Goal: Task Accomplishment & Management: Manage account settings

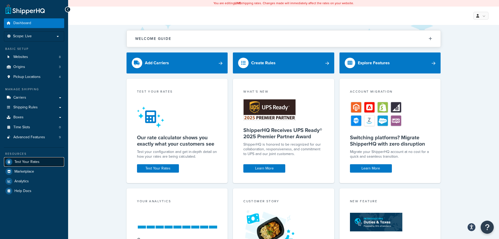
click at [28, 164] on span "Test Your Rates" at bounding box center [26, 162] width 25 height 4
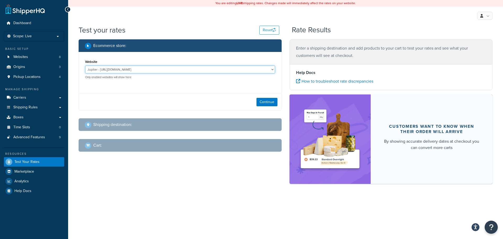
click at [124, 70] on select "Jupiter - https://jupiter.clearbags.cloud/ Mercury - https://mercury.clearbags.…" at bounding box center [180, 70] width 190 height 8
select select "3f662b2e10240d0ec2cc4aee8806db01"
click at [85, 66] on select "Jupiter - https://jupiter.clearbags.cloud/ Mercury - https://mercury.clearbags.…" at bounding box center [180, 70] width 190 height 8
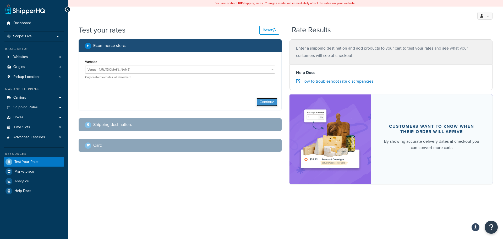
click at [266, 101] on button "Continue" at bounding box center [267, 102] width 21 height 8
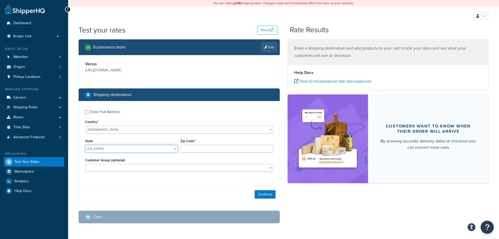
click at [117, 147] on select "Alabama Alaska American Samoa Arizona Arkansas Armed Forces Americas Armed Forc…" at bounding box center [131, 149] width 93 height 8
select select "CA"
click at [85, 145] on select "Alabama Alaska American Samoa Arizona Arkansas Armed Forces Americas Armed Forc…" at bounding box center [131, 149] width 93 height 8
click at [197, 149] on input "Zip Code*" at bounding box center [227, 149] width 93 height 8
type input "95762"
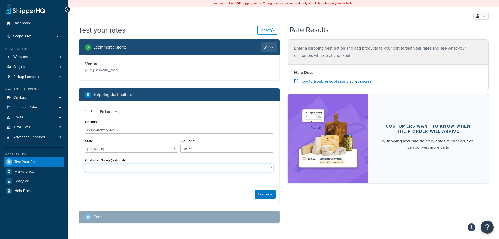
click at [243, 169] on select "Affiliate Base Reseller Bronze Default (General) Employee-Friends-Family Execut…" at bounding box center [179, 168] width 188 height 8
select select "Netsuite"
click at [85, 164] on select "Affiliate Base Reseller Bronze Default (General) Employee-Friends-Family Execut…" at bounding box center [179, 168] width 188 height 8
click at [268, 196] on button "Continue" at bounding box center [265, 194] width 21 height 8
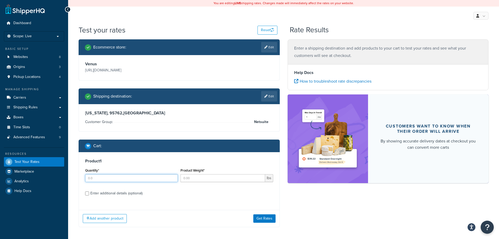
click at [138, 182] on input "Quantity*" at bounding box center [131, 178] width 93 height 8
type input "1"
click at [196, 180] on input "Product Weight*" at bounding box center [223, 178] width 85 height 8
type input "750"
click at [198, 200] on div "Product 1 Quantity* 1 Product Weight* 750 lbs Enter additional details (optiona…" at bounding box center [179, 179] width 201 height 54
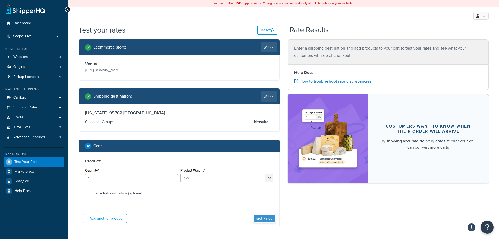
click at [272, 219] on button "Get Rates" at bounding box center [264, 218] width 22 height 8
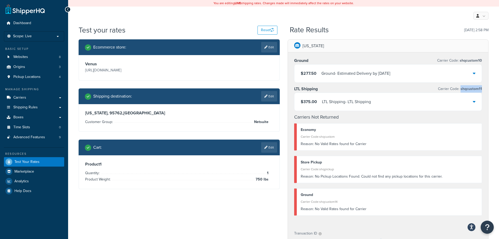
drag, startPoint x: 483, startPoint y: 89, endPoint x: 461, endPoint y: 89, distance: 21.2
click at [461, 89] on div "Ground Carrier Code: shqcustom10 $277.50 Ground - Estimated Delivery by Thu, Au…" at bounding box center [388, 138] width 201 height 173
copy span "shqcustom11"
click at [33, 97] on link "Carriers" at bounding box center [34, 98] width 60 height 10
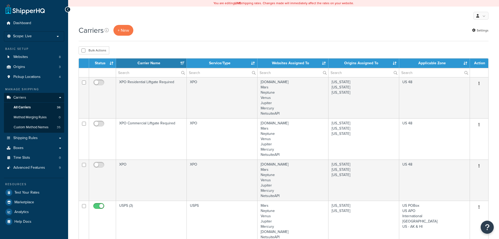
select select "15"
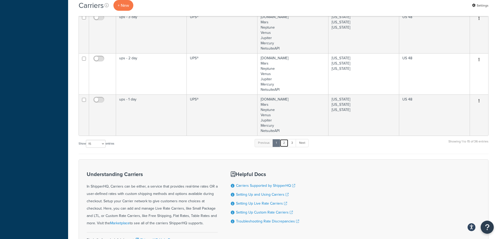
click at [286, 144] on link "2" at bounding box center [284, 143] width 9 height 8
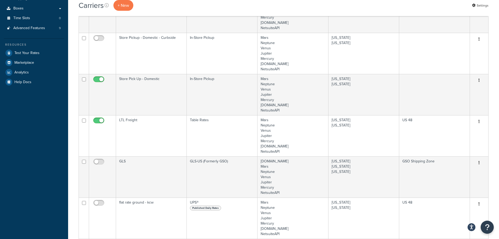
scroll to position [137, 0]
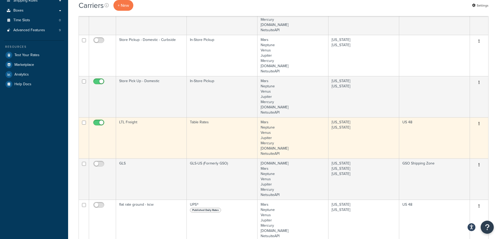
click at [142, 123] on td "LTL Freight" at bounding box center [151, 137] width 71 height 41
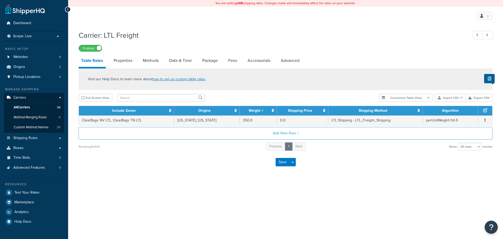
select select "25"
click at [287, 58] on link "Advanced" at bounding box center [290, 60] width 24 height 13
select select "false"
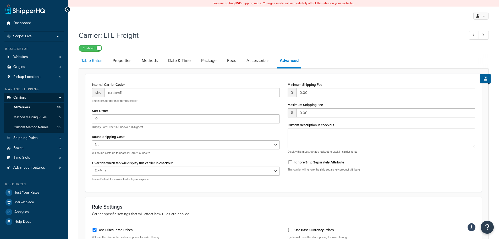
click at [90, 60] on link "Table Rates" at bounding box center [92, 60] width 26 height 13
select select "25"
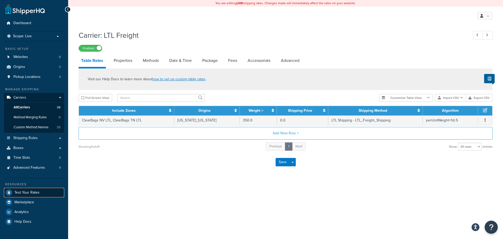
click at [37, 193] on span "Test Your Rates" at bounding box center [26, 192] width 25 height 4
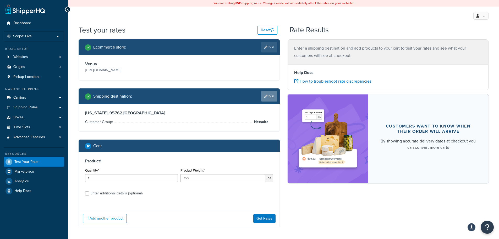
click at [274, 99] on link "Edit" at bounding box center [269, 96] width 16 height 10
select select "CA"
select select "Netsuite"
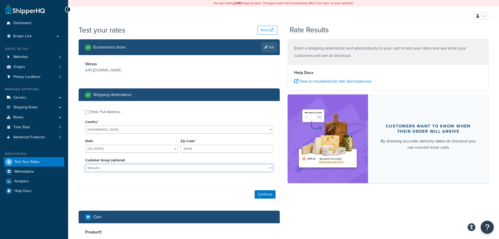
click at [128, 167] on select "Affiliate Base Reseller Bronze Default (General) Employee-Friends-Family Execut…" at bounding box center [179, 168] width 188 height 8
select select
click at [85, 164] on select "Affiliate Base Reseller Bronze Default (General) Employee-Friends-Family Execut…" at bounding box center [179, 168] width 188 height 8
click at [263, 193] on button "Continue" at bounding box center [265, 194] width 21 height 8
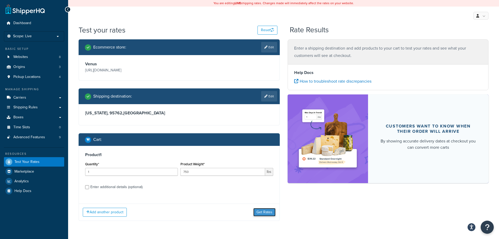
click at [264, 212] on button "Get Rates" at bounding box center [264, 212] width 22 height 8
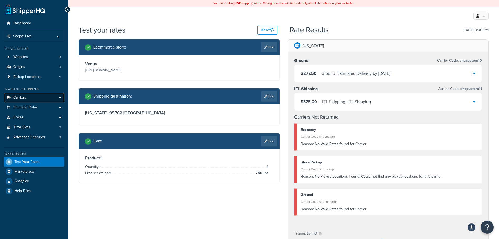
click at [28, 95] on link "Carriers" at bounding box center [34, 98] width 60 height 10
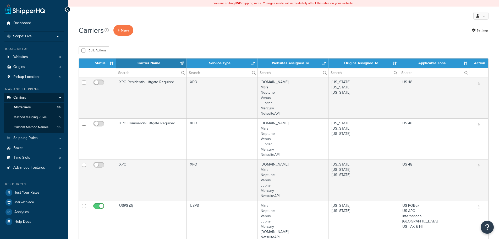
select select "15"
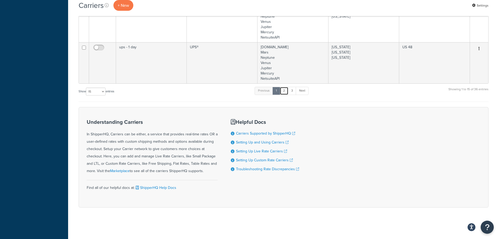
click at [285, 91] on link "2" at bounding box center [284, 91] width 9 height 8
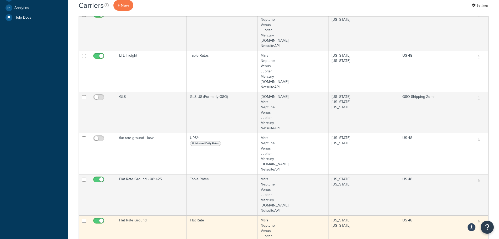
scroll to position [164, 0]
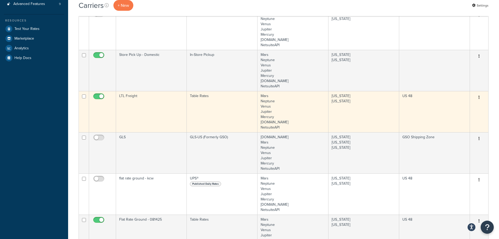
click at [152, 102] on td "LTL Freight" at bounding box center [151, 111] width 71 height 41
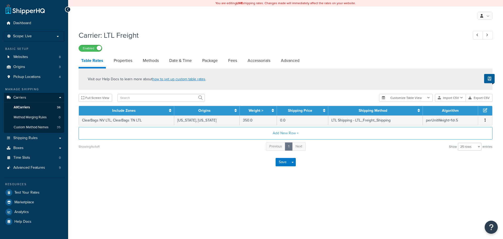
select select "25"
click at [124, 60] on link "Properties" at bounding box center [123, 60] width 24 height 13
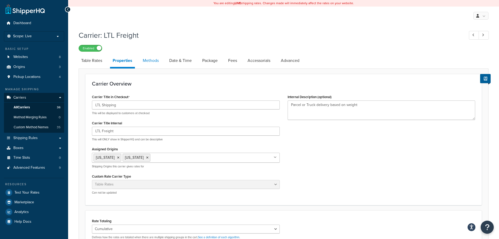
click at [148, 62] on link "Methods" at bounding box center [150, 60] width 21 height 13
select select "25"
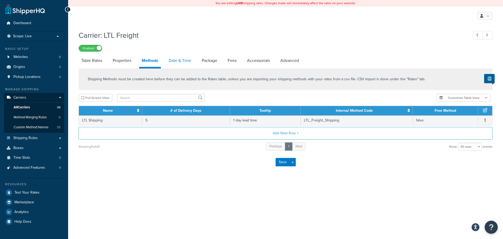
click at [185, 60] on link "Date & Time" at bounding box center [180, 60] width 28 height 13
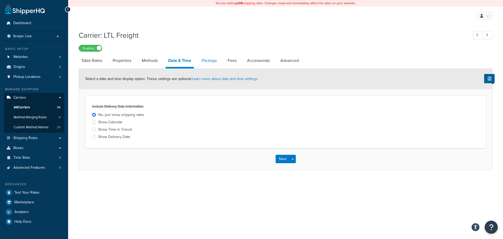
click at [210, 61] on link "Package" at bounding box center [209, 60] width 21 height 13
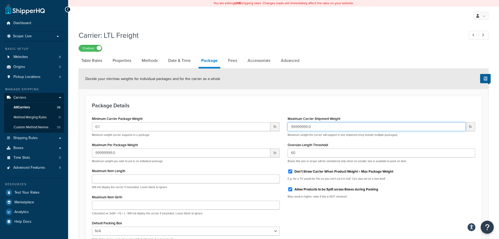
click at [324, 126] on input "99999999.0" at bounding box center [377, 126] width 178 height 9
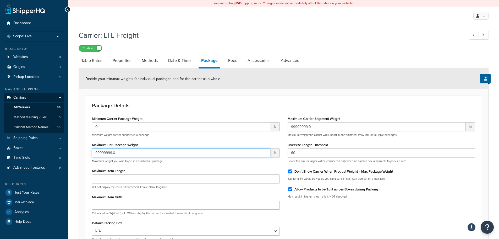
click at [167, 151] on input "99999999.0" at bounding box center [181, 152] width 178 height 9
type input "49"
click at [192, 106] on h3 "Package Details" at bounding box center [283, 105] width 383 height 6
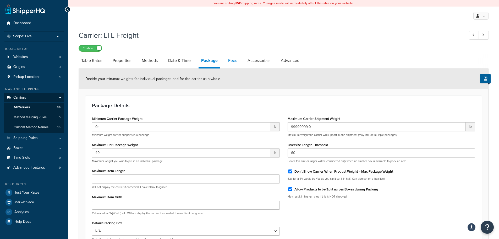
click at [231, 61] on link "Fees" at bounding box center [233, 60] width 14 height 13
select select "AFTER"
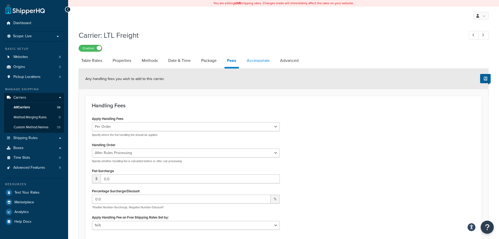
click at [256, 62] on link "Accessorials" at bounding box center [258, 60] width 28 height 13
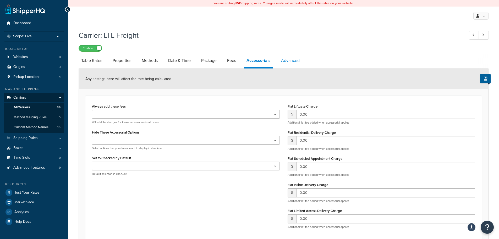
click at [292, 62] on link "Advanced" at bounding box center [291, 60] width 24 height 13
select select "false"
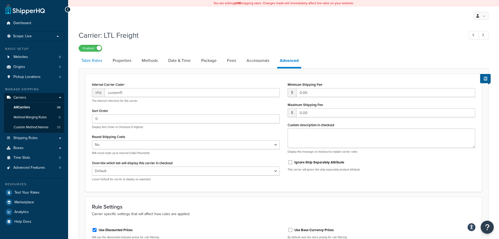
click at [97, 61] on link "Table Rates" at bounding box center [92, 60] width 26 height 13
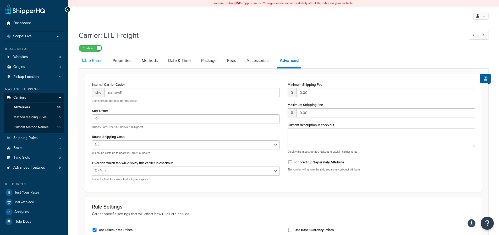
select select "25"
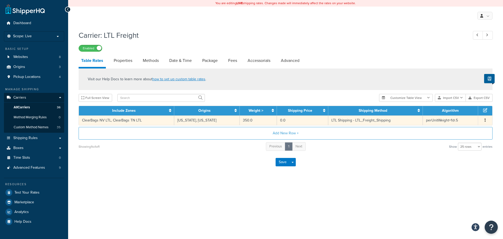
click at [487, 121] on button "button" at bounding box center [485, 120] width 4 height 6
click at [460, 111] on div "Edit" at bounding box center [458, 110] width 37 height 11
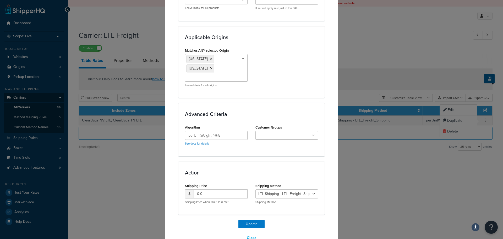
scroll to position [394, 0]
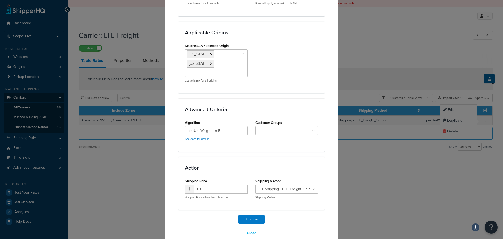
click at [308, 126] on ul at bounding box center [287, 130] width 63 height 9
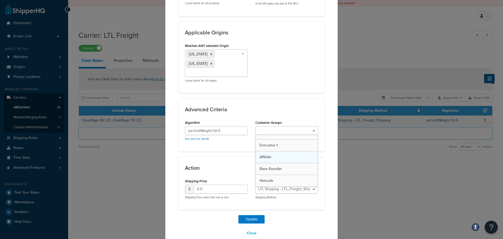
scroll to position [148, 0]
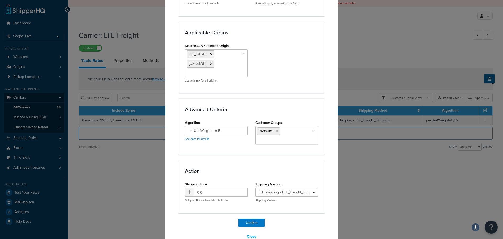
click at [234, 160] on div "Action Shipping Price $ 0.0 Shipping Price when this rule is met Shipping Metho…" at bounding box center [251, 186] width 146 height 53
click at [249, 218] on button "Update" at bounding box center [251, 222] width 26 height 8
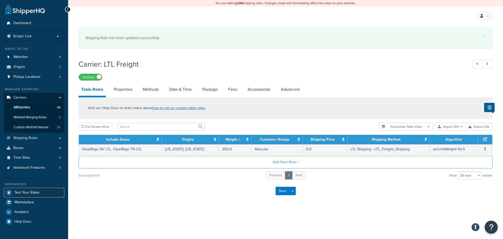
drag, startPoint x: 38, startPoint y: 195, endPoint x: 296, endPoint y: 25, distance: 309.4
click at [38, 195] on link "Test Your Rates" at bounding box center [34, 192] width 60 height 9
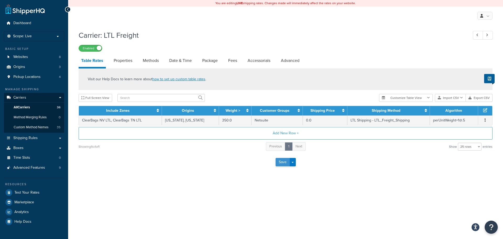
click at [281, 163] on button "Save" at bounding box center [283, 162] width 14 height 8
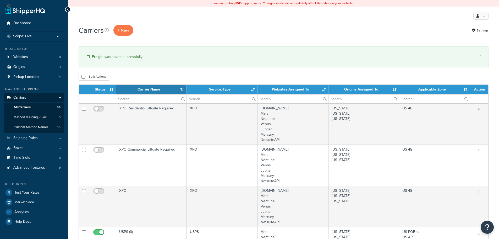
select select "15"
click at [30, 195] on span "Test Your Rates" at bounding box center [26, 192] width 25 height 4
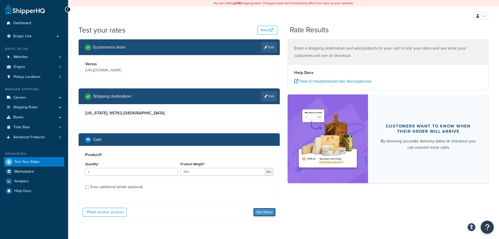
click at [270, 213] on button "Get Rates" at bounding box center [264, 212] width 22 height 8
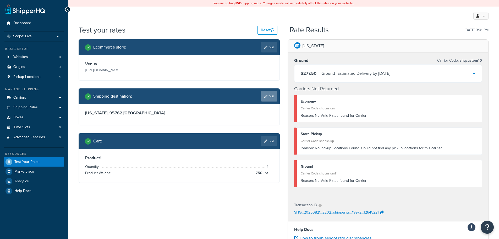
click at [268, 97] on link "Edit" at bounding box center [269, 96] width 16 height 10
select select "CA"
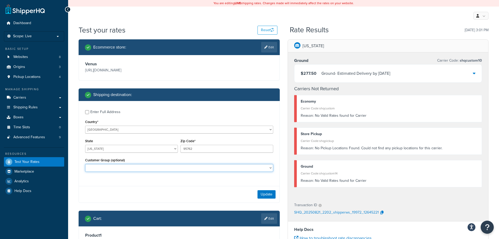
click at [183, 170] on select "Affiliate Base Reseller Bronze Default (General) Employee-Friends-Family Execut…" at bounding box center [179, 168] width 188 height 8
select select "Netsuite"
click at [85, 164] on select "Affiliate Base Reseller Bronze Default (General) Employee-Friends-Family Execut…" at bounding box center [179, 168] width 188 height 8
click at [262, 195] on button "Update" at bounding box center [267, 194] width 18 height 8
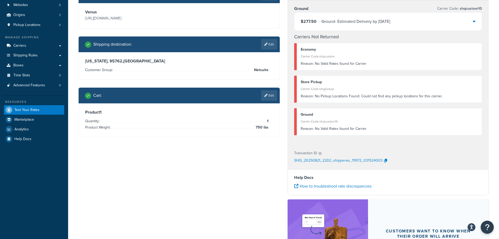
scroll to position [26, 0]
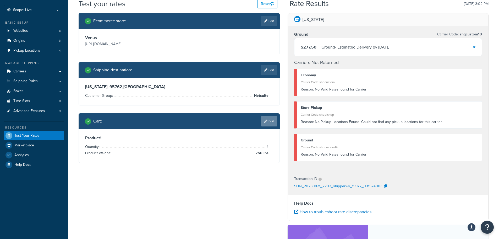
click at [270, 123] on link "Edit" at bounding box center [269, 121] width 16 height 10
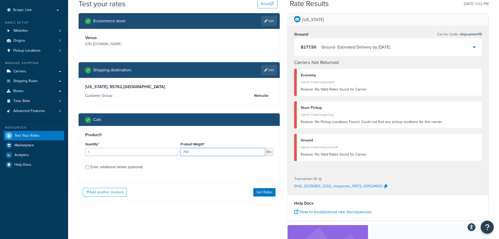
click at [202, 151] on input "750" at bounding box center [223, 152] width 85 height 8
type input "350"
click at [270, 194] on button "Get Rates" at bounding box center [264, 192] width 22 height 8
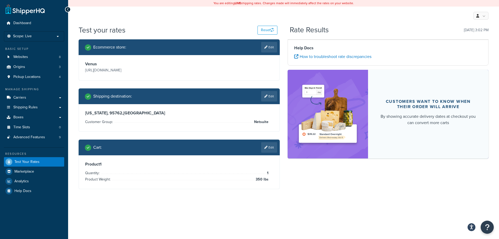
scroll to position [0, 0]
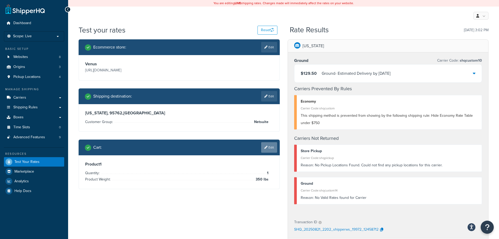
click at [273, 147] on link "Edit" at bounding box center [269, 147] width 16 height 10
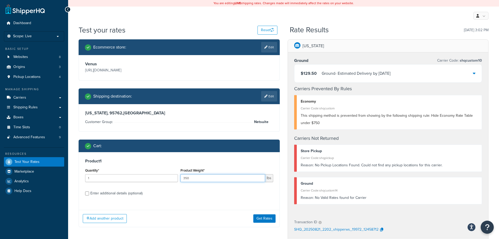
click at [216, 180] on input "350" at bounding box center [223, 178] width 85 height 8
type input "3"
type input "349"
click at [269, 219] on button "Get Rates" at bounding box center [264, 218] width 22 height 8
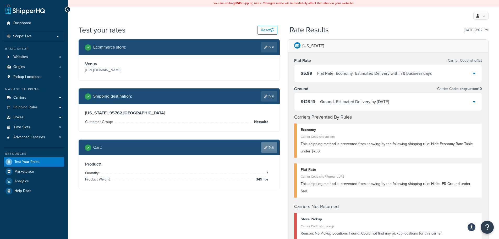
click at [271, 146] on link "Edit" at bounding box center [269, 147] width 16 height 10
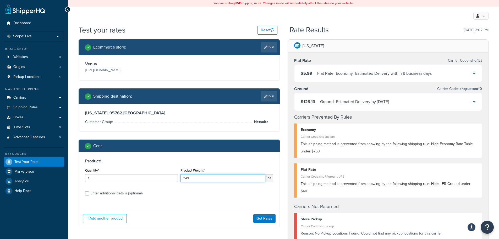
click at [197, 178] on input "349" at bounding box center [223, 178] width 85 height 8
type input "80"
click at [257, 216] on button "Get Rates" at bounding box center [264, 218] width 22 height 8
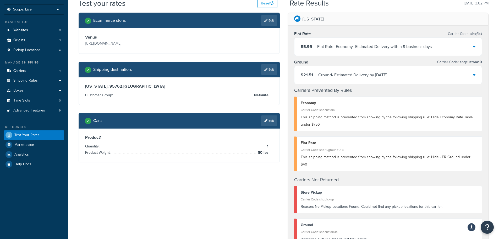
scroll to position [26, 0]
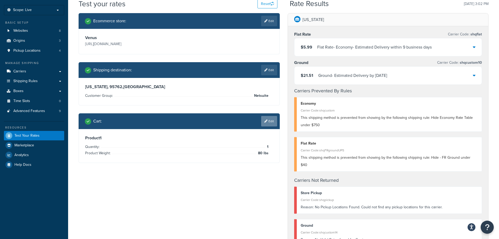
click at [273, 123] on link "Edit" at bounding box center [269, 121] width 16 height 10
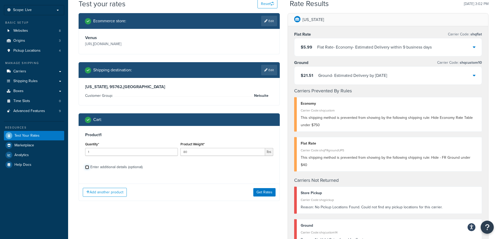
click at [85, 167] on input "Enter additional details (optional)" at bounding box center [87, 167] width 4 height 4
checkbox input "true"
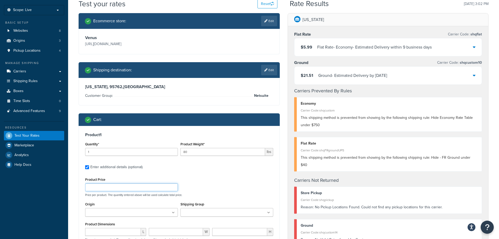
click at [132, 186] on input "Product Price" at bounding box center [131, 187] width 93 height 8
type input "50"
click at [212, 176] on div "Product Price 50 Price per product. The quantity entered above will be used cal…" at bounding box center [179, 186] width 191 height 21
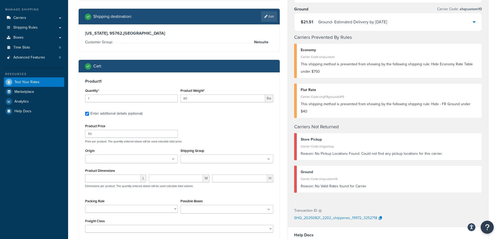
scroll to position [131, 0]
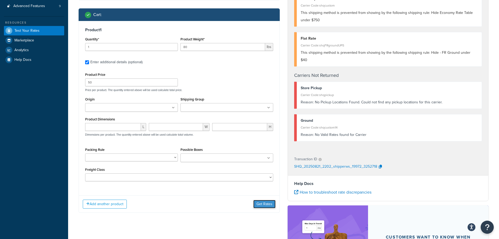
click at [268, 204] on button "Get Rates" at bounding box center [264, 204] width 22 height 8
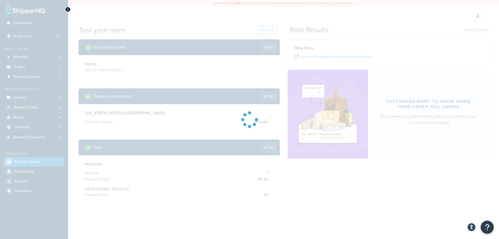
scroll to position [0, 0]
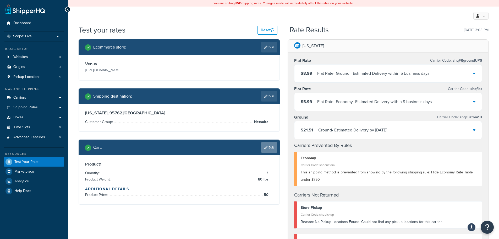
click at [274, 147] on link "Edit" at bounding box center [269, 147] width 16 height 10
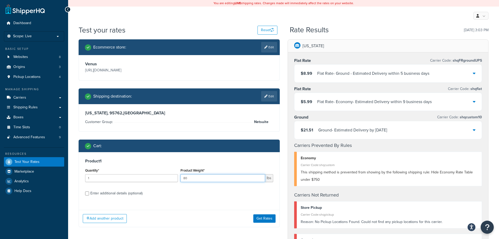
click at [215, 176] on input "80" at bounding box center [223, 178] width 85 height 8
type input "349"
click at [267, 219] on button "Get Rates" at bounding box center [264, 218] width 22 height 8
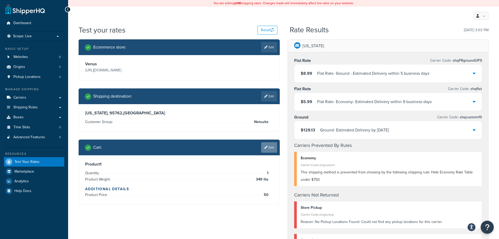
click at [272, 149] on link "Edit" at bounding box center [269, 147] width 16 height 10
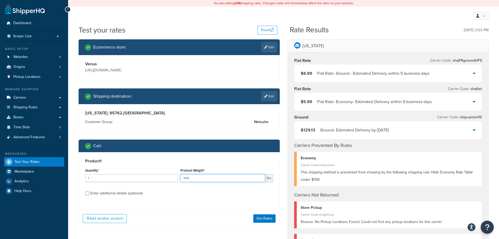
click at [214, 178] on input "349" at bounding box center [223, 178] width 85 height 8
type input "350"
click at [261, 218] on button "Get Rates" at bounding box center [264, 218] width 22 height 8
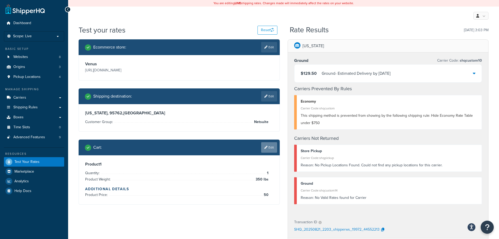
click at [269, 147] on link "Edit" at bounding box center [269, 147] width 16 height 10
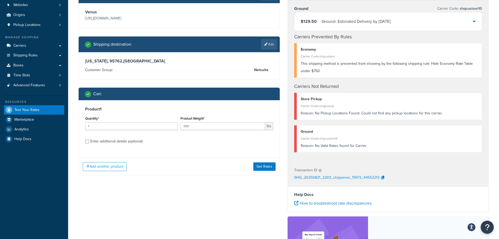
scroll to position [52, 0]
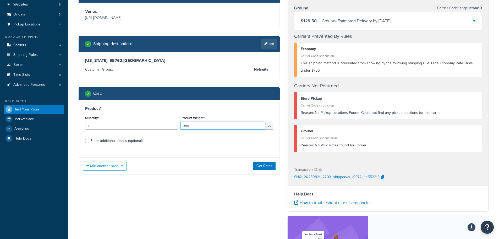
click at [209, 122] on input "350" at bounding box center [223, 126] width 85 height 8
type input "500"
click at [267, 169] on button "Get Rates" at bounding box center [264, 166] width 22 height 8
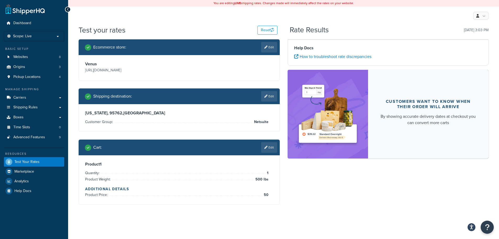
scroll to position [0, 0]
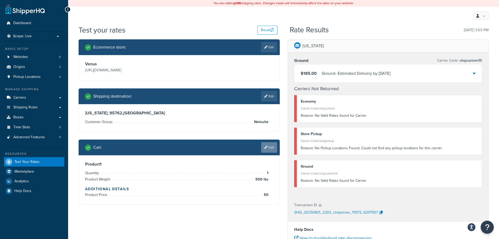
click at [269, 148] on link "Edit" at bounding box center [269, 147] width 16 height 10
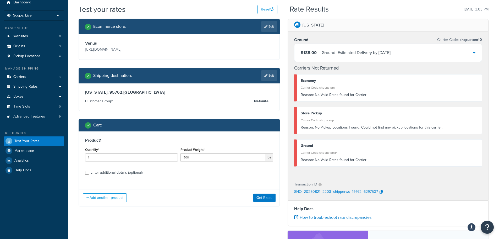
scroll to position [52, 0]
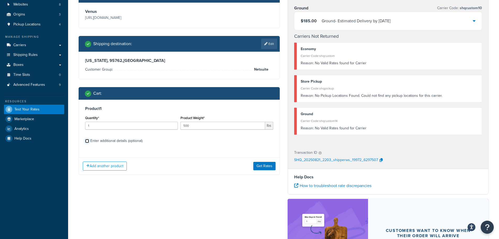
click at [86, 141] on input "Enter additional details (optional)" at bounding box center [87, 141] width 4 height 4
checkbox input "true"
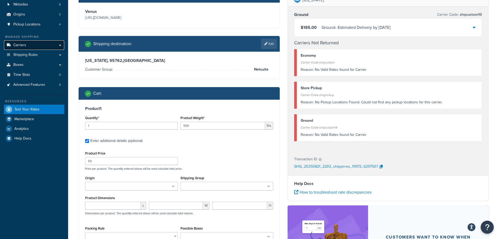
click at [38, 47] on link "Carriers" at bounding box center [34, 45] width 60 height 10
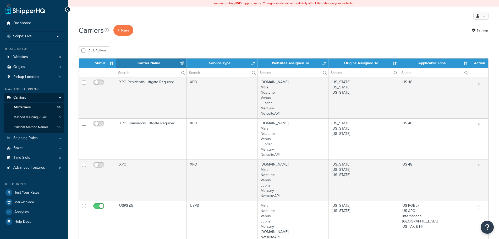
select select "15"
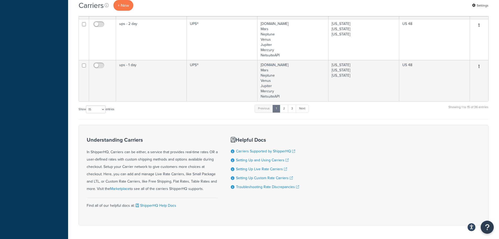
scroll to position [700, 0]
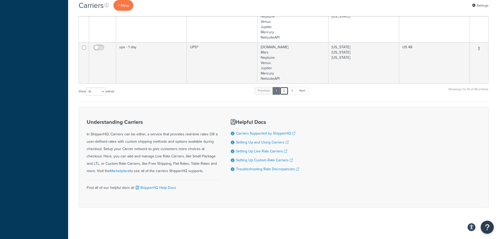
click at [284, 90] on link "2" at bounding box center [284, 91] width 9 height 8
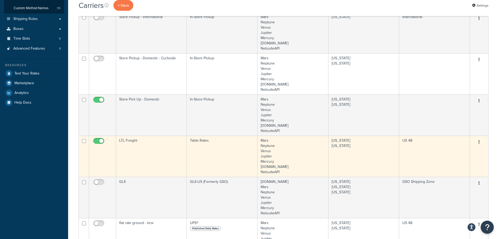
scroll to position [111, 0]
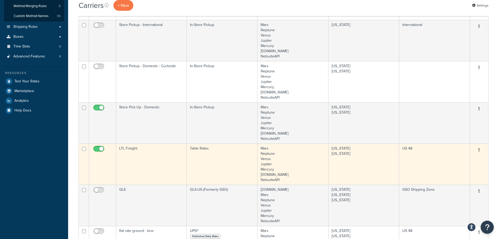
click at [146, 155] on td "LTL Freight" at bounding box center [151, 163] width 71 height 41
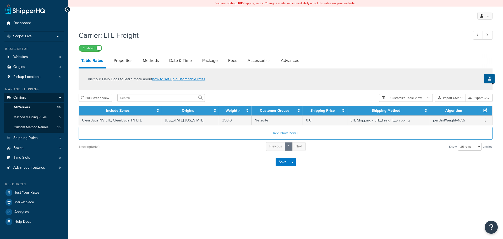
select select "25"
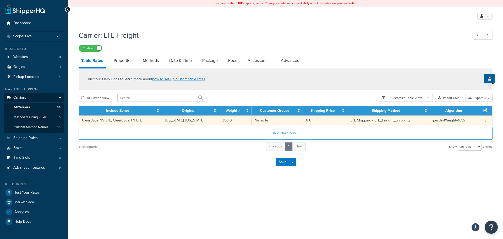
click at [485, 122] on button "button" at bounding box center [485, 120] width 4 height 6
click at [465, 109] on div "Edit" at bounding box center [458, 110] width 37 height 11
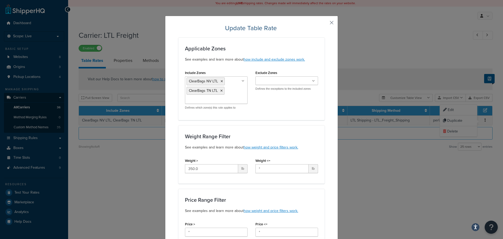
click at [325, 24] on button "button" at bounding box center [323, 24] width 1 height 1
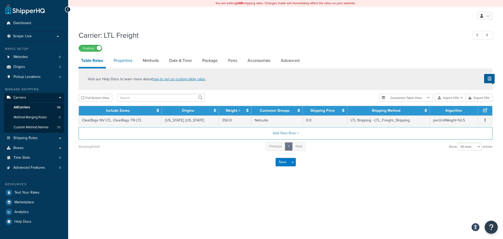
click at [122, 60] on link "Properties" at bounding box center [123, 60] width 24 height 13
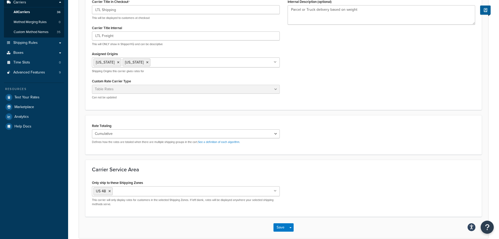
scroll to position [16, 0]
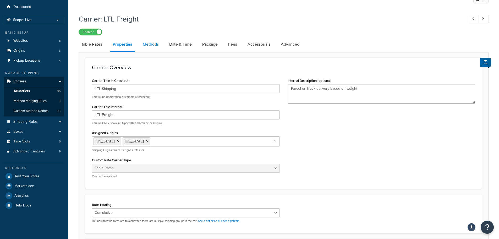
click at [156, 44] on link "Methods" at bounding box center [150, 44] width 21 height 13
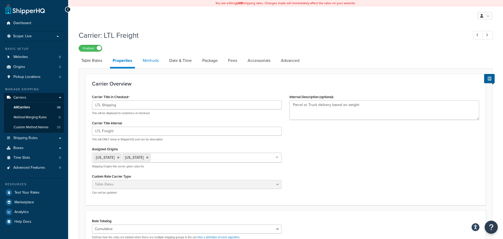
select select "25"
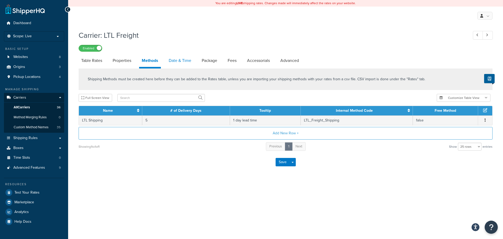
click at [174, 61] on link "Date & Time" at bounding box center [180, 60] width 28 height 13
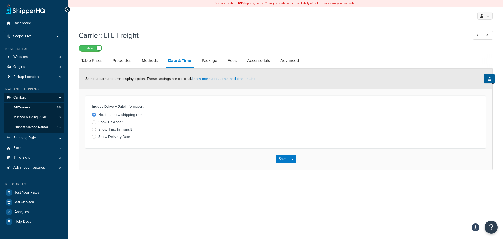
click at [95, 131] on div at bounding box center [94, 129] width 4 height 4
click at [0, 0] on input "Show Time in Transit" at bounding box center [0, 0] width 0 height 0
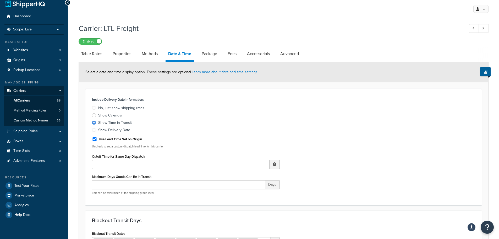
scroll to position [26, 0]
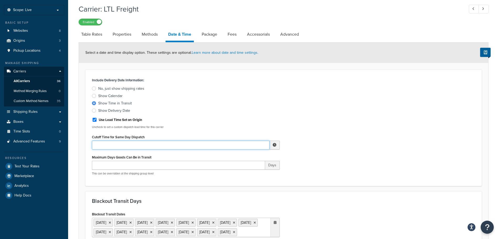
click at [172, 145] on input "Cutoff Time for Same Day Dispatch" at bounding box center [181, 144] width 178 height 9
click at [259, 157] on span "▲" at bounding box center [258, 156] width 10 height 10
click at [302, 159] on div "Include Delivery Date Information: No, just show shipping rates Show Calendar S…" at bounding box center [283, 127] width 391 height 103
click at [97, 146] on input "12:00 PM" at bounding box center [181, 144] width 178 height 9
click at [136, 142] on input "10:00 PM" at bounding box center [181, 144] width 178 height 9
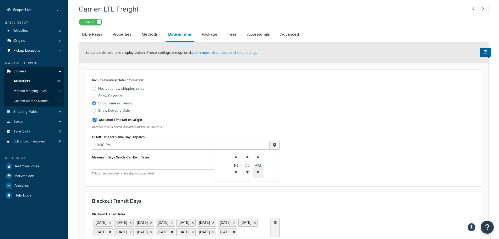
click at [261, 173] on span "▼" at bounding box center [258, 172] width 10 height 10
type input "10:00 AM"
click at [311, 167] on div "Include Delivery Date Information: No, just show shipping rates Show Calendar S…" at bounding box center [283, 127] width 391 height 103
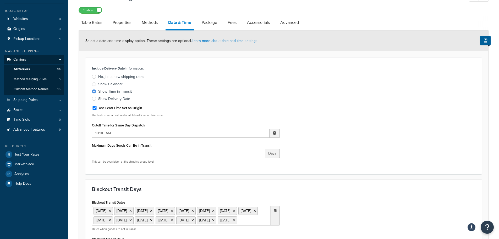
scroll to position [0, 0]
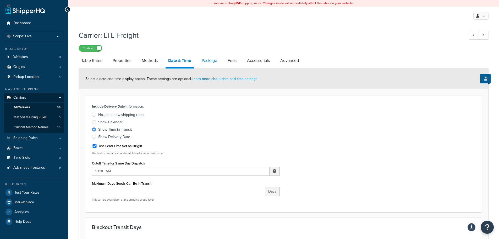
click at [212, 63] on link "Package" at bounding box center [209, 60] width 21 height 13
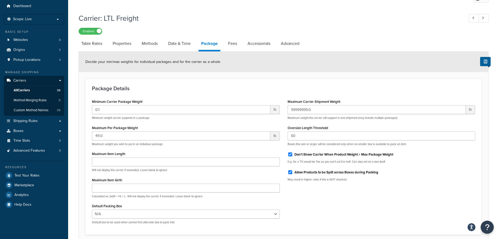
scroll to position [26, 0]
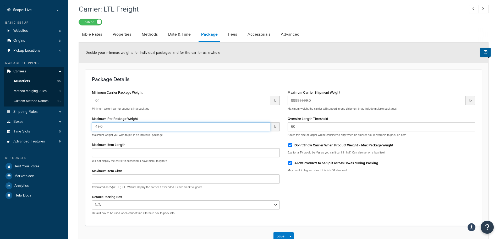
click at [138, 126] on input "49.0" at bounding box center [181, 126] width 178 height 9
type input "9999999.000"
click at [189, 134] on p "Maximum weight you wish to put in an individual package" at bounding box center [186, 135] width 188 height 4
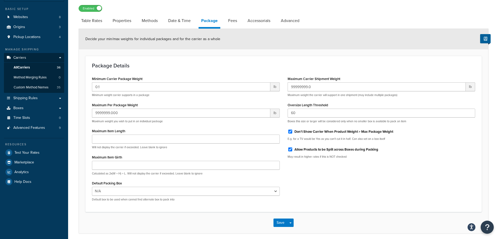
scroll to position [61, 0]
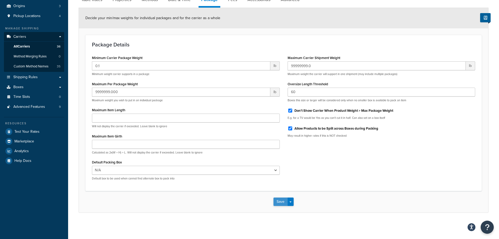
click at [282, 201] on button "Save" at bounding box center [281, 201] width 14 height 8
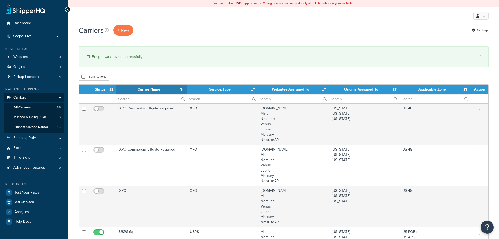
select select "15"
click at [26, 194] on span "Test Your Rates" at bounding box center [26, 192] width 25 height 4
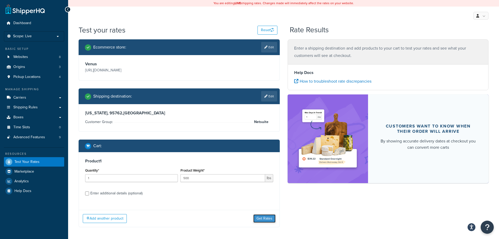
click at [260, 216] on button "Get Rates" at bounding box center [264, 218] width 22 height 8
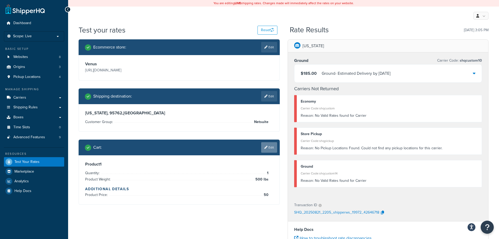
click at [274, 147] on link "Edit" at bounding box center [269, 147] width 16 height 10
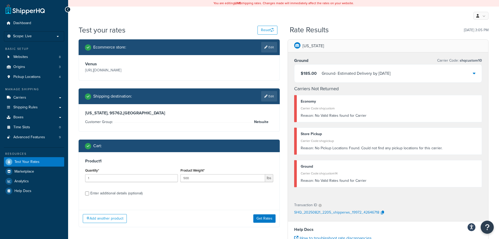
drag, startPoint x: 84, startPoint y: 194, endPoint x: 87, endPoint y: 194, distance: 3.4
click at [86, 194] on div "Product 1 Quantity* 1 Product Weight* 500 lbs Enter additional details (optiona…" at bounding box center [179, 179] width 201 height 54
click at [87, 194] on input "Enter additional details (optional)" at bounding box center [87, 193] width 4 height 4
checkbox input "true"
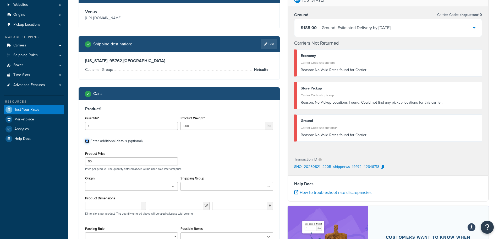
scroll to position [52, 0]
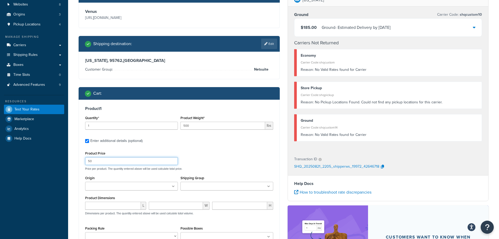
click at [116, 163] on input "50" at bounding box center [131, 161] width 93 height 8
click at [217, 157] on div "Product Price Price per product. The quantity entered above will be used calcul…" at bounding box center [179, 160] width 191 height 21
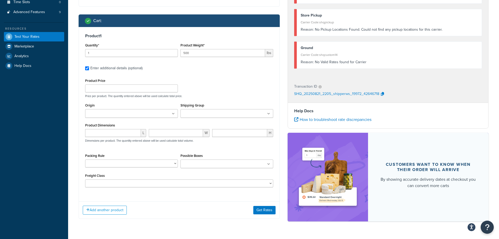
scroll to position [131, 0]
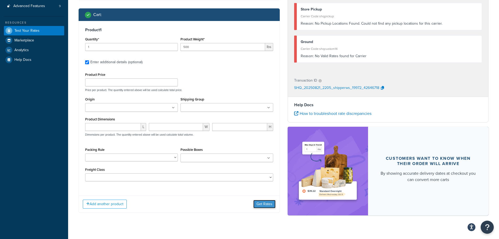
click at [259, 203] on button "Get Rates" at bounding box center [264, 204] width 22 height 8
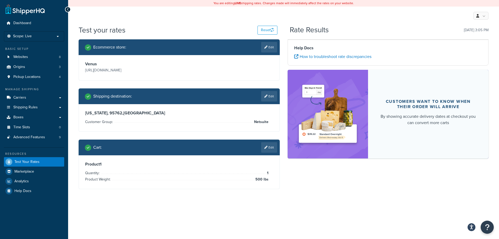
scroll to position [0, 0]
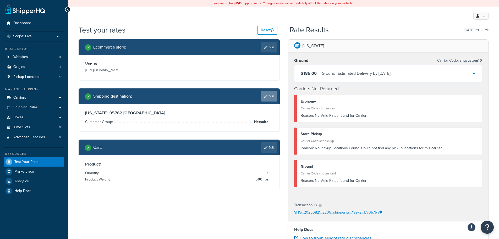
click at [267, 96] on icon at bounding box center [265, 96] width 3 height 3
select select "CA"
select select "Netsuite"
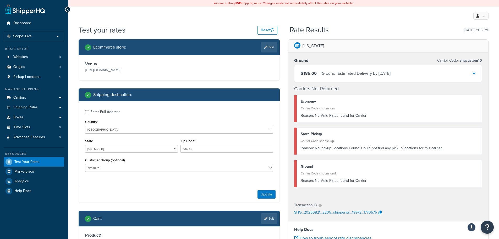
click at [266, 95] on div "Shipping destination :" at bounding box center [181, 94] width 192 height 7
click at [264, 197] on button "Update" at bounding box center [267, 194] width 18 height 8
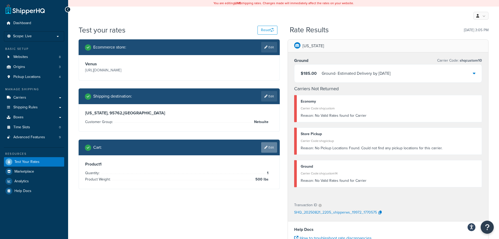
click at [272, 145] on link "Edit" at bounding box center [269, 147] width 16 height 10
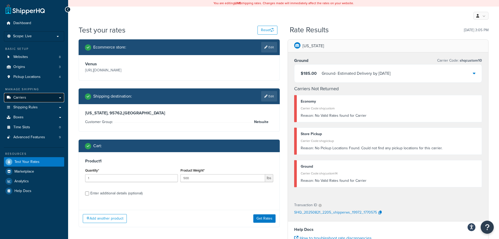
click at [37, 99] on link "Carriers" at bounding box center [34, 98] width 60 height 10
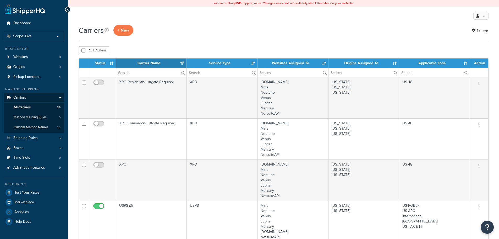
select select "15"
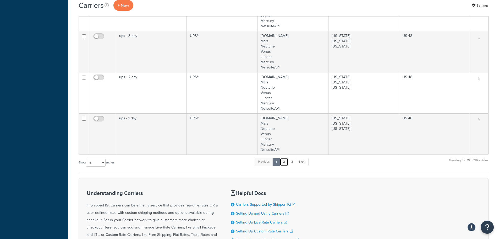
click at [288, 163] on link "2" at bounding box center [284, 162] width 9 height 8
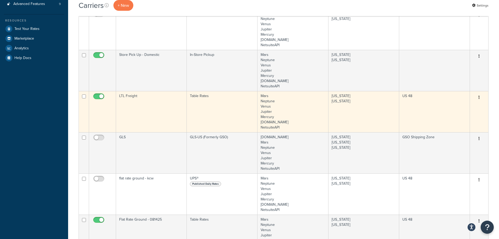
click at [143, 111] on td "LTL Freight" at bounding box center [151, 111] width 71 height 41
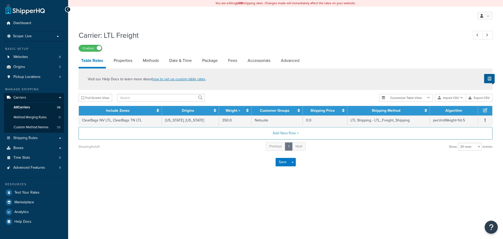
select select "25"
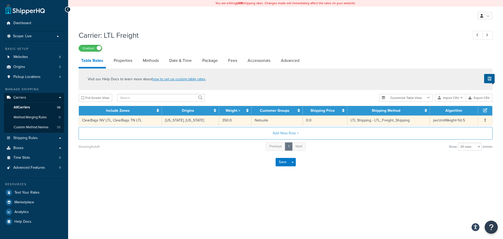
click at [486, 121] on button "button" at bounding box center [485, 120] width 4 height 6
click at [459, 111] on div "Edit" at bounding box center [458, 110] width 37 height 11
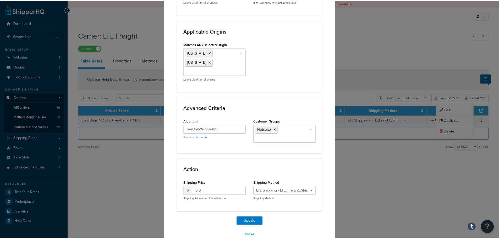
scroll to position [397, 0]
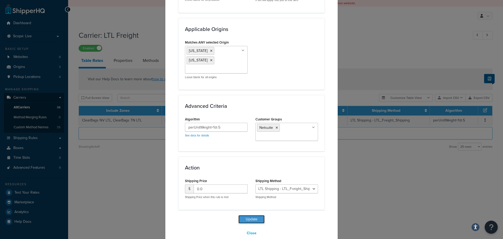
click at [241, 215] on button "Update" at bounding box center [251, 219] width 26 height 8
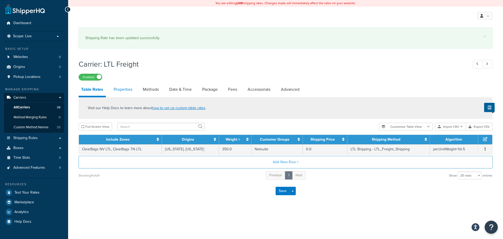
click at [125, 92] on link "Properties" at bounding box center [123, 89] width 24 height 13
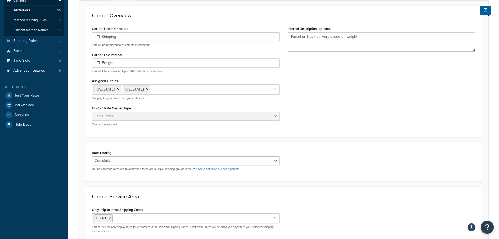
scroll to position [19, 0]
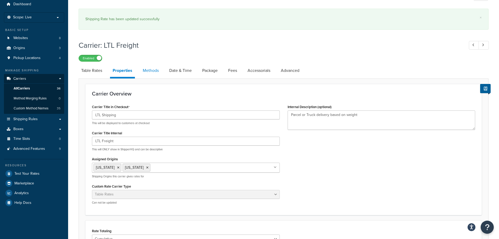
click at [159, 72] on link "Methods" at bounding box center [150, 70] width 21 height 13
select select "25"
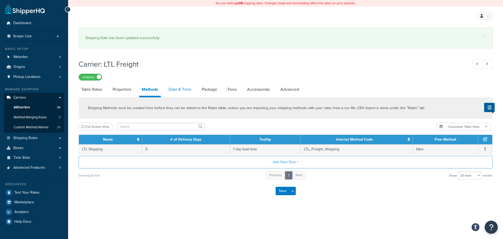
click at [188, 90] on link "Date & Time" at bounding box center [180, 89] width 28 height 13
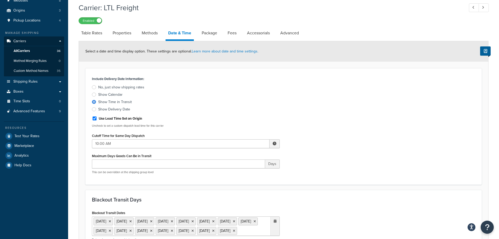
scroll to position [52, 0]
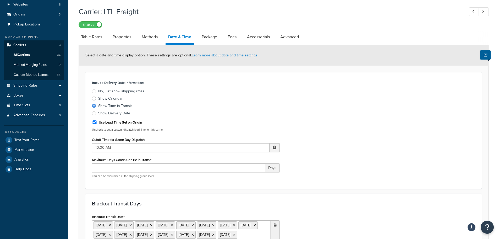
click at [95, 91] on div at bounding box center [94, 91] width 4 height 4
click at [0, 0] on input "No, just show shipping rates" at bounding box center [0, 0] width 0 height 0
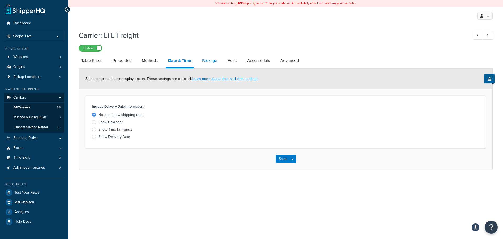
click at [214, 62] on link "Package" at bounding box center [209, 60] width 21 height 13
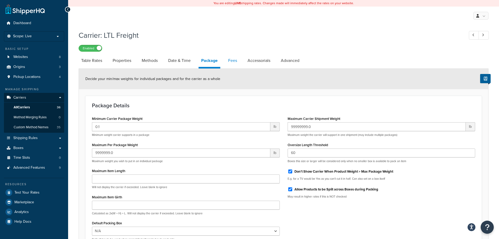
click at [230, 63] on link "Fees" at bounding box center [233, 60] width 14 height 13
select select "AFTER"
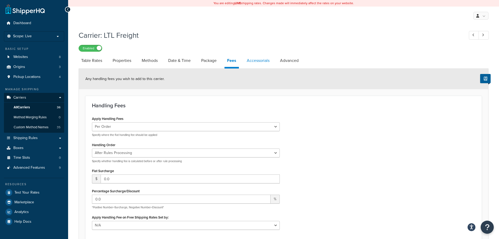
click at [260, 60] on link "Accessorials" at bounding box center [258, 60] width 28 height 13
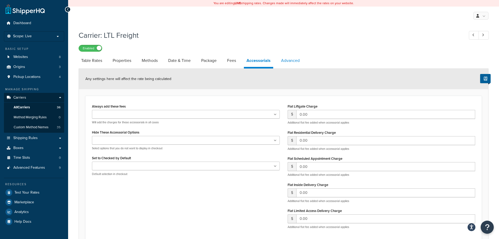
click at [284, 61] on link "Advanced" at bounding box center [291, 60] width 24 height 13
select select "false"
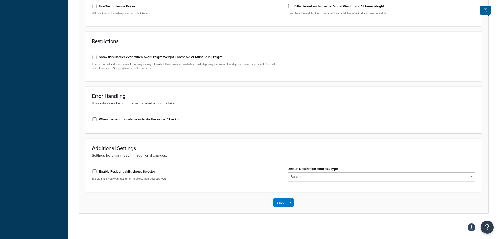
scroll to position [242, 0]
click at [284, 204] on button "Save" at bounding box center [281, 201] width 14 height 8
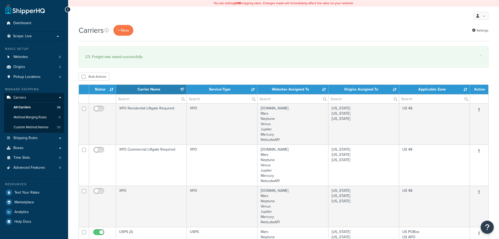
select select "15"
click at [30, 192] on span "Test Your Rates" at bounding box center [26, 192] width 25 height 4
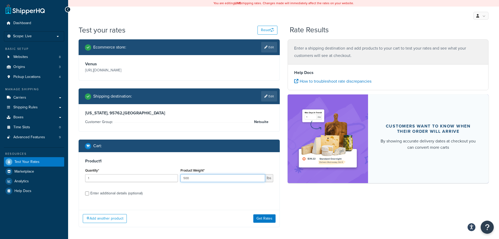
click at [203, 180] on input "500" at bounding box center [223, 178] width 85 height 8
click at [264, 220] on button "Get Rates" at bounding box center [264, 218] width 22 height 8
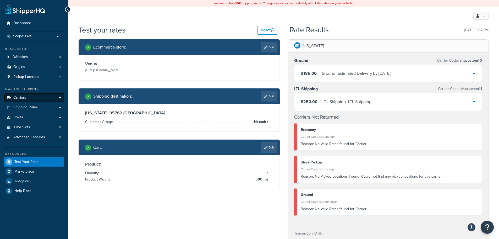
click at [35, 96] on link "Carriers" at bounding box center [34, 98] width 60 height 10
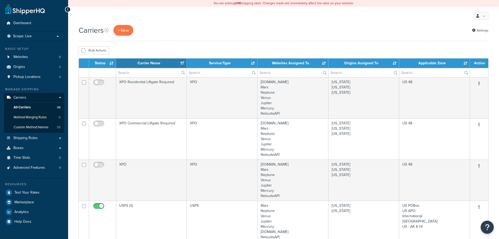
select select "15"
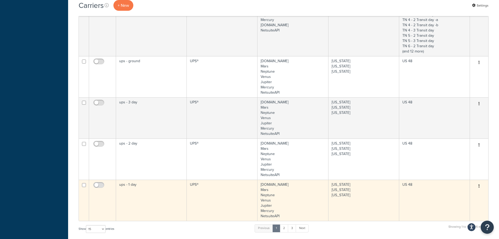
scroll to position [603, 0]
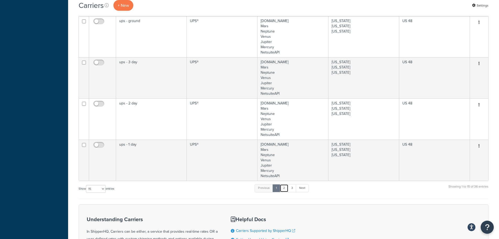
click at [285, 188] on link "2" at bounding box center [284, 188] width 9 height 8
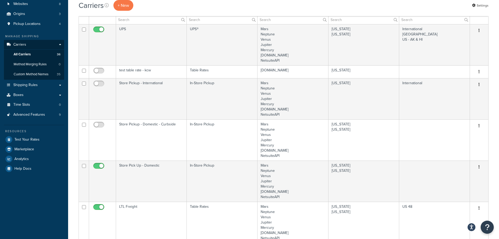
scroll to position [6, 0]
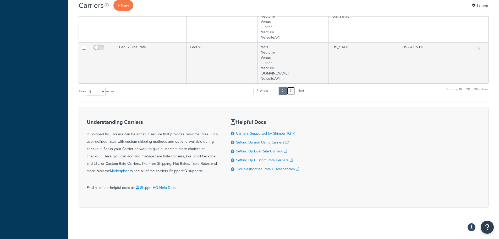
click at [292, 88] on link "3" at bounding box center [291, 91] width 8 height 8
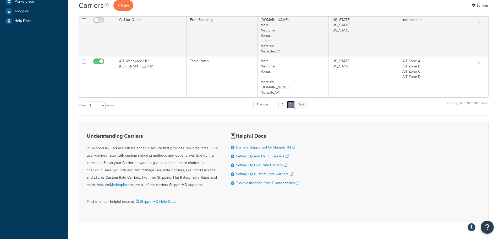
scroll to position [210, 0]
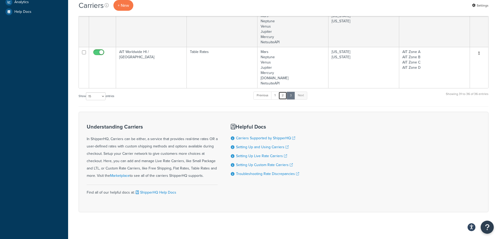
click at [284, 96] on link "2" at bounding box center [283, 95] width 9 height 8
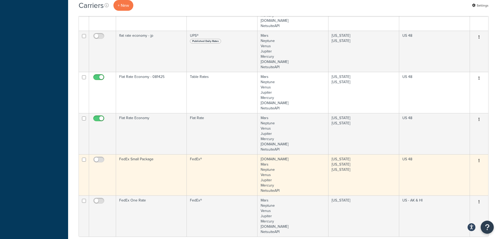
scroll to position [371, 0]
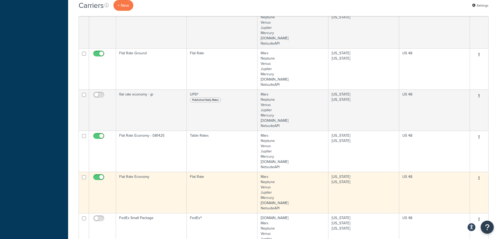
click at [140, 182] on td "Flat Rate Economy" at bounding box center [151, 192] width 71 height 41
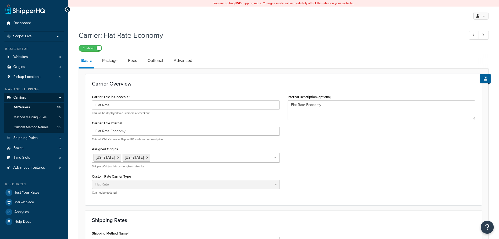
select select "flat"
click at [28, 107] on span "All Carriers" at bounding box center [22, 107] width 16 height 4
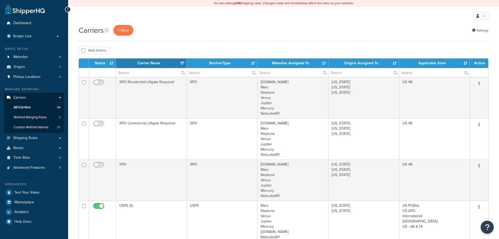
select select "15"
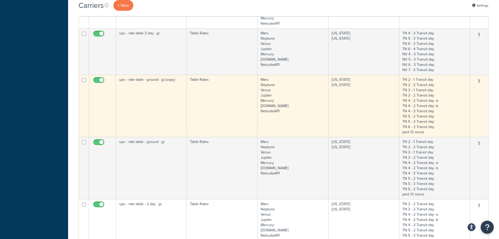
scroll to position [341, 0]
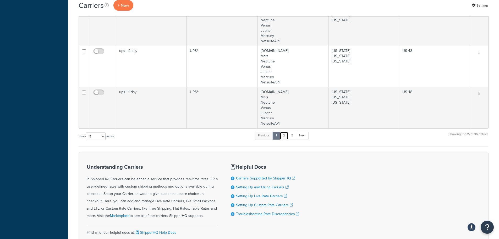
click at [286, 133] on link "2" at bounding box center [284, 136] width 9 height 8
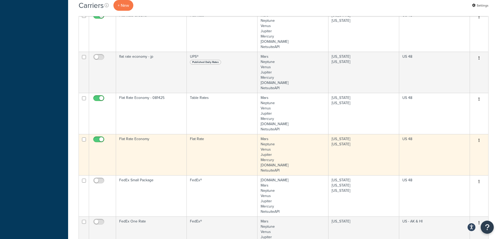
scroll to position [399, 0]
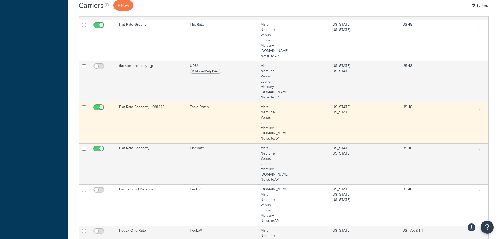
click at [160, 117] on td "Flat Rate Economy - 081425" at bounding box center [151, 122] width 71 height 41
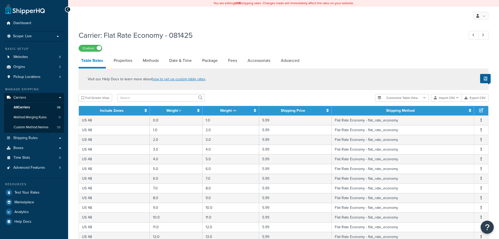
select select "25"
click at [128, 61] on link "Properties" at bounding box center [123, 60] width 24 height 13
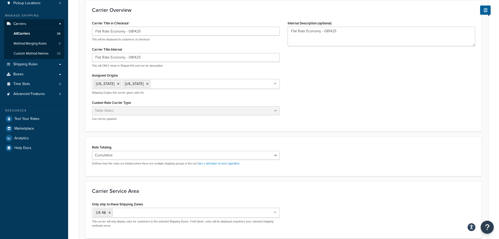
scroll to position [79, 0]
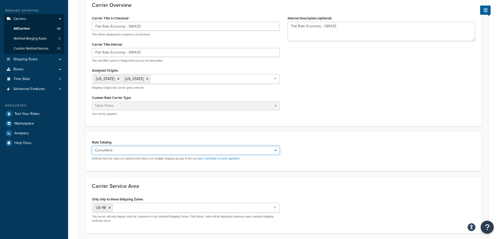
click at [179, 151] on select "Cumulative Highest Per Item Per SKU" at bounding box center [186, 150] width 188 height 9
click at [156, 149] on select "Cumulative Highest Per Item Per SKU" at bounding box center [186, 150] width 188 height 9
click at [92, 146] on select "Cumulative Highest Per Item Per SKU" at bounding box center [186, 150] width 188 height 9
click at [159, 176] on form "Carrier Overview Carrier Title in Checkout Flat Rate Economy - 081425 This will…" at bounding box center [284, 124] width 410 height 259
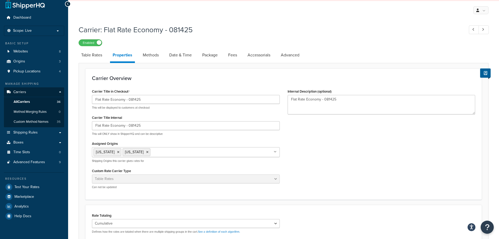
scroll to position [0, 0]
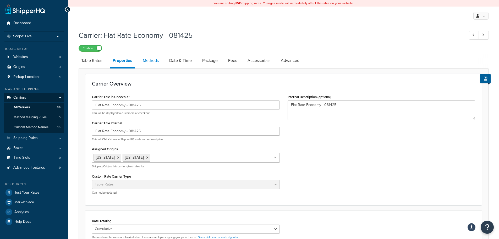
click at [156, 62] on link "Methods" at bounding box center [150, 60] width 21 height 13
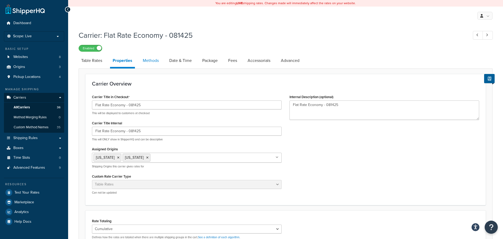
select select "25"
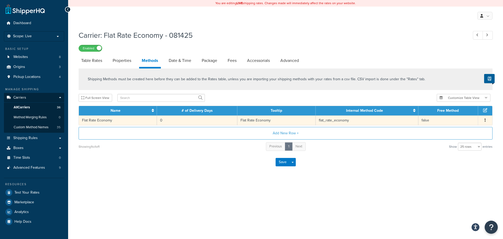
click at [485, 119] on icon "button" at bounding box center [485, 120] width 1 height 4
click at [453, 115] on div "Edit" at bounding box center [458, 115] width 37 height 11
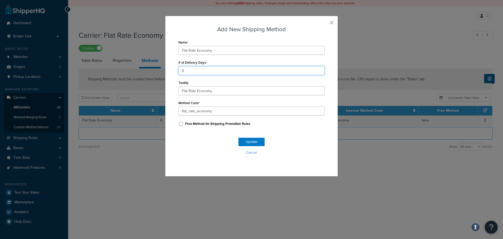
click at [202, 71] on input "0" at bounding box center [251, 70] width 146 height 9
type input "5"
click at [252, 142] on button "Update" at bounding box center [251, 142] width 26 height 8
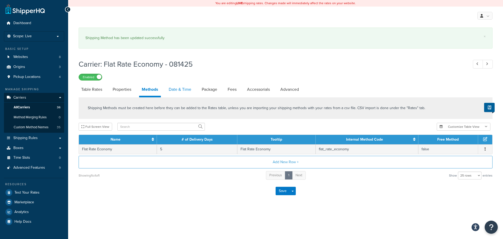
click at [184, 90] on link "Date & Time" at bounding box center [180, 89] width 28 height 13
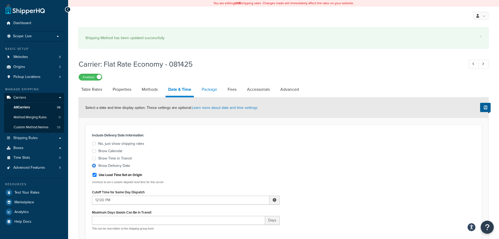
click at [214, 91] on link "Package" at bounding box center [209, 89] width 21 height 13
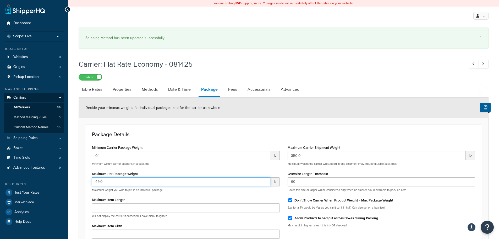
click at [134, 183] on input "49.0" at bounding box center [181, 181] width 178 height 9
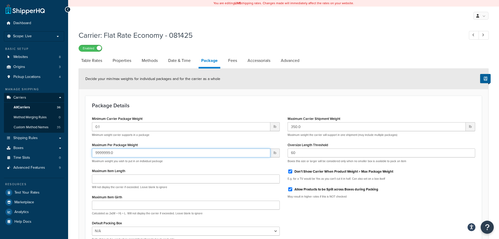
type input "9999999.0"
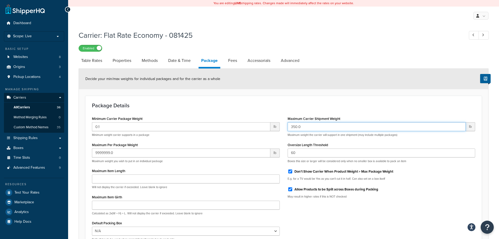
click at [306, 127] on input "350.0" at bounding box center [377, 126] width 178 height 9
type input "9999999.0"
click at [304, 104] on h3 "Package Details" at bounding box center [283, 105] width 383 height 6
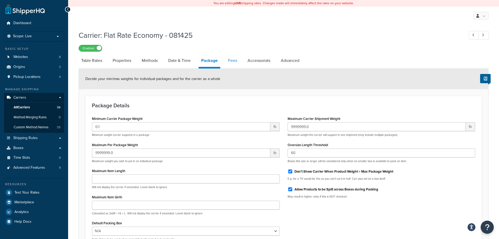
click at [235, 63] on link "Fees" at bounding box center [233, 60] width 14 height 13
select select "AFTER"
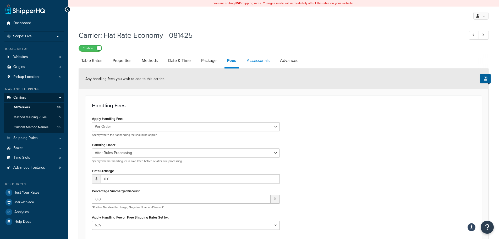
click at [259, 62] on link "Accessorials" at bounding box center [258, 60] width 28 height 13
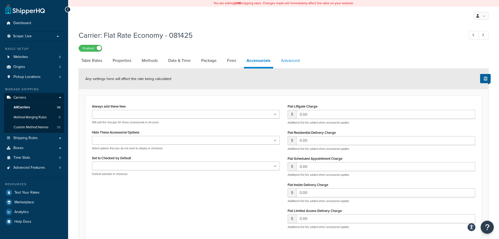
click at [293, 61] on link "Advanced" at bounding box center [291, 60] width 24 height 13
select select "false"
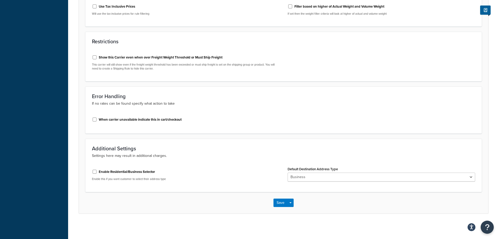
scroll to position [242, 0]
click at [277, 198] on button "Save" at bounding box center [281, 201] width 14 height 8
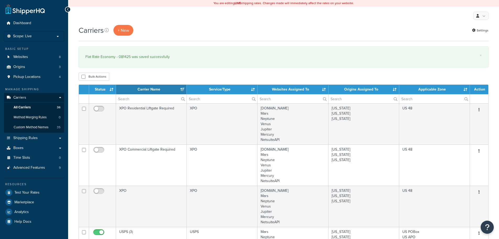
select select "15"
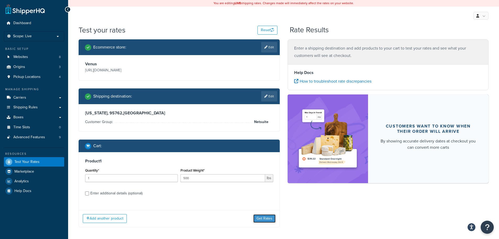
click at [259, 216] on button "Get Rates" at bounding box center [264, 218] width 22 height 8
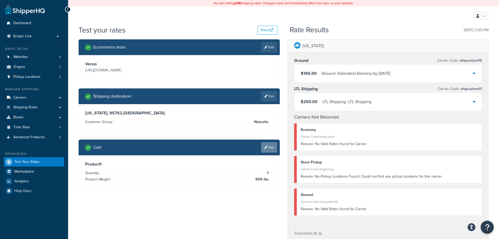
click at [272, 145] on link "Edit" at bounding box center [269, 147] width 16 height 10
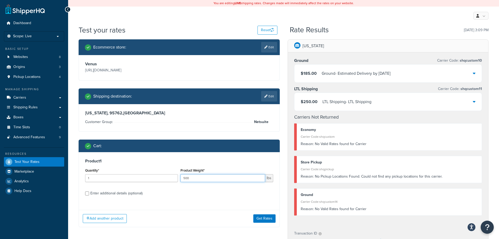
click at [248, 181] on input "500" at bounding box center [223, 178] width 85 height 8
type input "150"
click at [265, 214] on button "Get Rates" at bounding box center [264, 218] width 22 height 8
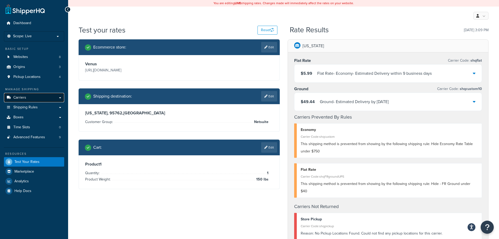
click at [45, 96] on link "Carriers" at bounding box center [34, 98] width 60 height 10
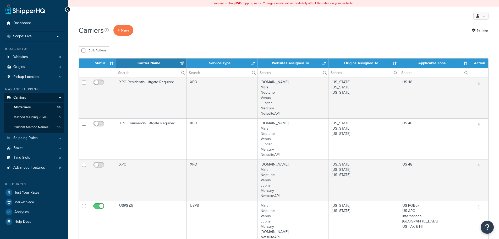
select select "15"
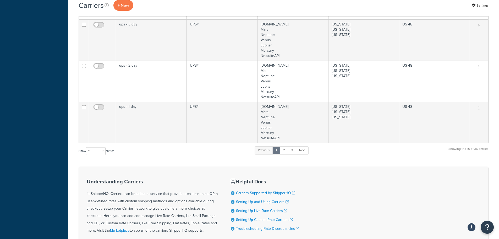
scroll to position [681, 0]
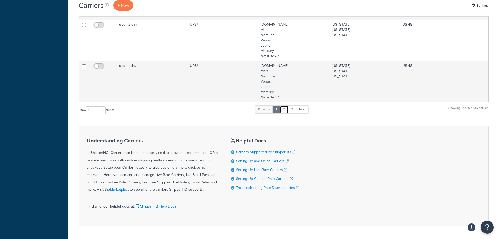
click at [286, 113] on link "2" at bounding box center [284, 109] width 9 height 8
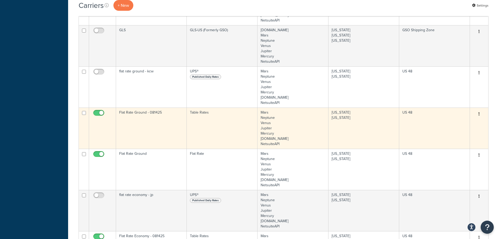
scroll to position [268, 0]
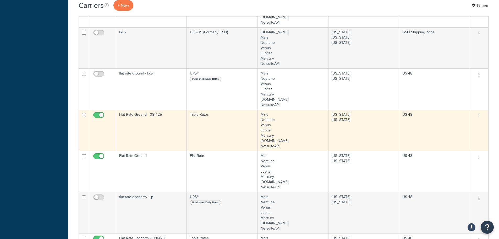
click at [146, 123] on td "Flat Rate Ground - 081425" at bounding box center [151, 130] width 71 height 41
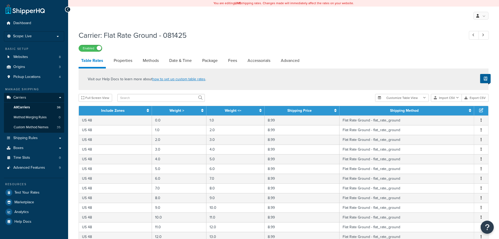
select select "25"
click at [300, 62] on link "Advanced" at bounding box center [290, 60] width 24 height 13
select select "false"
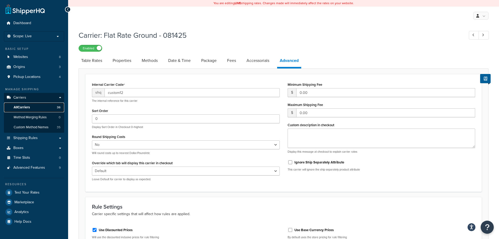
click at [32, 109] on link "All Carriers 36" at bounding box center [34, 107] width 60 height 10
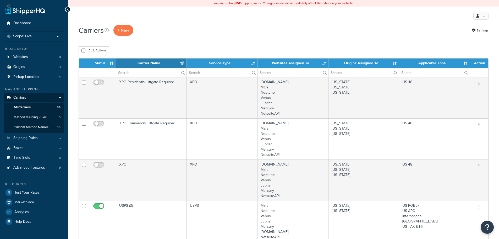
select select "15"
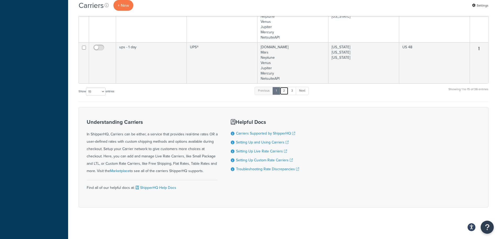
click at [288, 92] on link "2" at bounding box center [284, 91] width 9 height 8
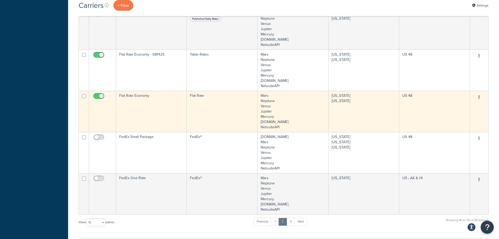
scroll to position [399, 0]
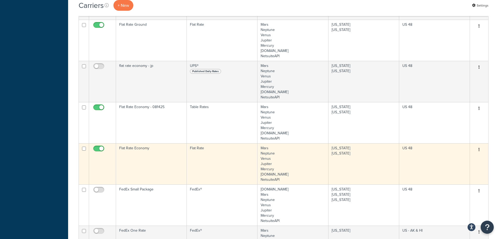
click at [102, 149] on input "checkbox" at bounding box center [99, 150] width 14 height 7
checkbox input "false"
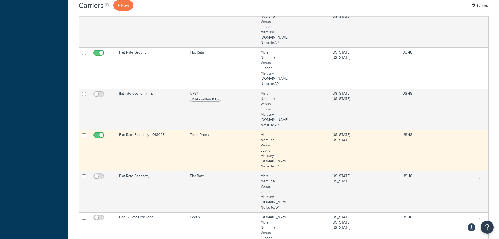
scroll to position [321, 0]
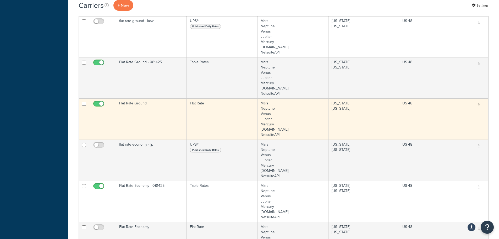
click at [101, 104] on input "checkbox" at bounding box center [99, 105] width 14 height 7
checkbox input "false"
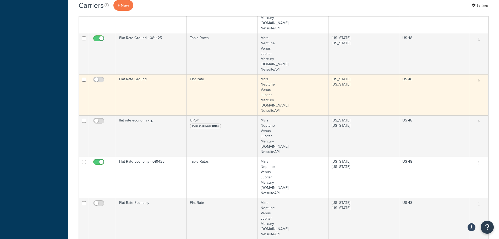
scroll to position [373, 0]
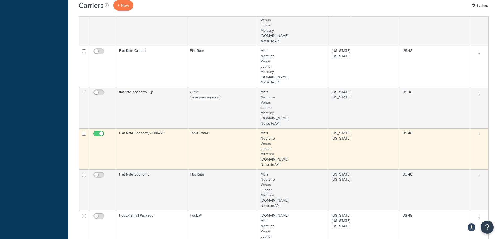
click at [142, 136] on td "Flat Rate Economy - 081425" at bounding box center [151, 148] width 71 height 41
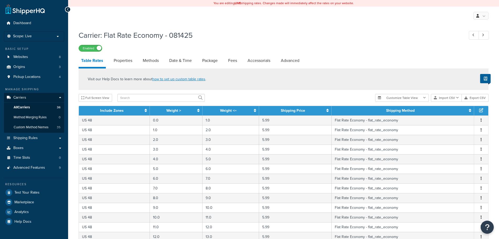
select select "25"
click at [123, 61] on link "Properties" at bounding box center [123, 60] width 24 height 13
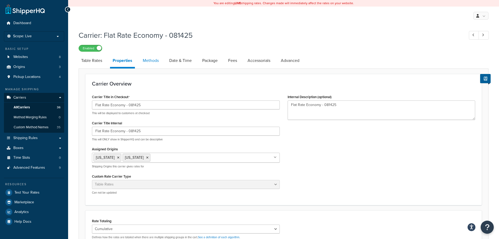
click at [156, 63] on link "Methods" at bounding box center [150, 60] width 21 height 13
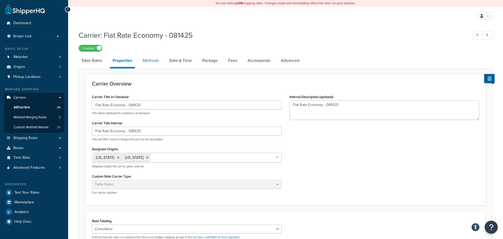
select select "25"
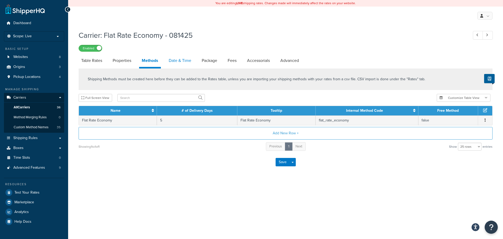
click at [179, 64] on link "Date & Time" at bounding box center [180, 60] width 28 height 13
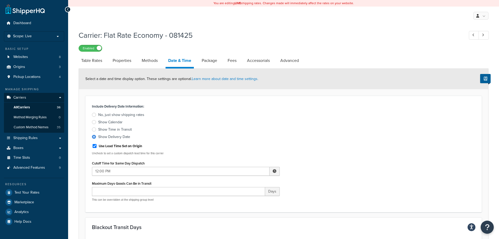
click at [94, 115] on div at bounding box center [94, 115] width 4 height 4
click at [0, 0] on input "No, just show shipping rates" at bounding box center [0, 0] width 0 height 0
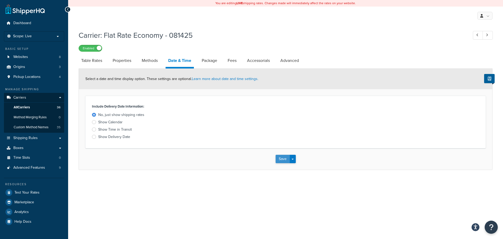
click at [283, 157] on button "Save" at bounding box center [283, 159] width 14 height 8
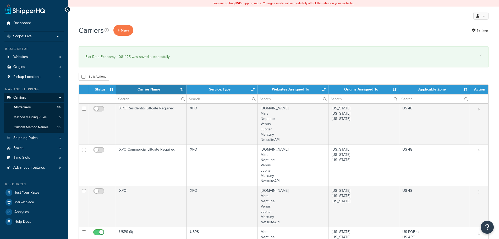
select select "15"
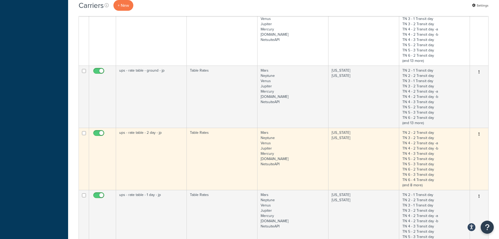
scroll to position [401, 0]
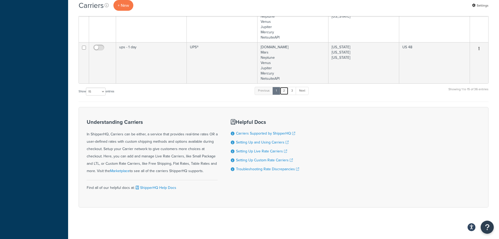
click at [283, 89] on link "2" at bounding box center [284, 91] width 9 height 8
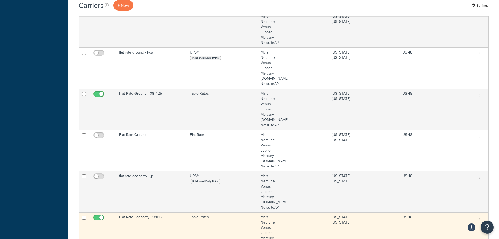
scroll to position [268, 0]
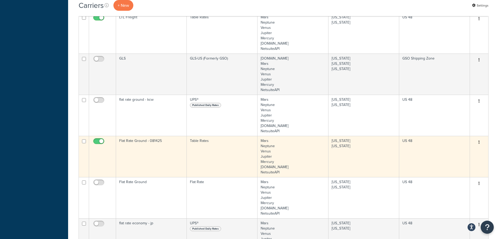
click at [144, 149] on td "Flat Rate Ground - 081425" at bounding box center [151, 156] width 71 height 41
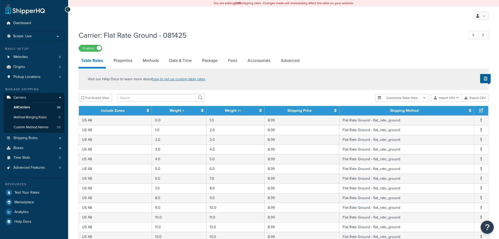
select select "25"
click at [176, 61] on link "Date & Time" at bounding box center [181, 60] width 28 height 13
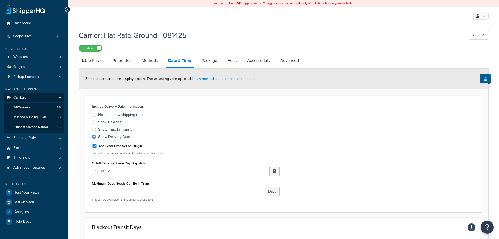
click at [95, 114] on div at bounding box center [94, 115] width 4 height 4
click at [0, 0] on input "No, just show shipping rates" at bounding box center [0, 0] width 0 height 0
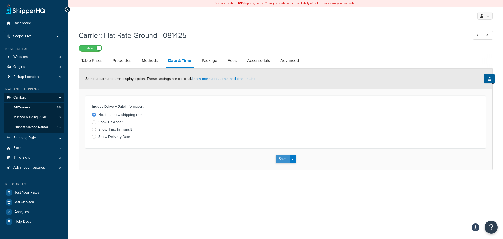
click at [280, 160] on button "Save" at bounding box center [283, 159] width 14 height 8
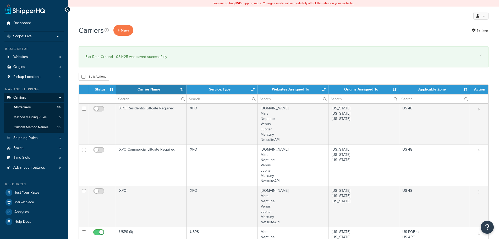
select select "15"
click at [36, 192] on span "Test Your Rates" at bounding box center [26, 192] width 25 height 4
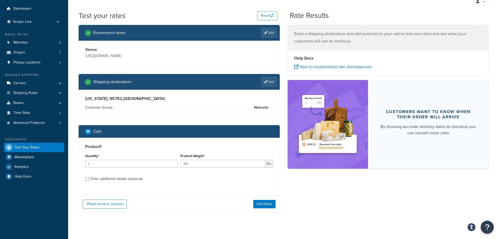
scroll to position [23, 0]
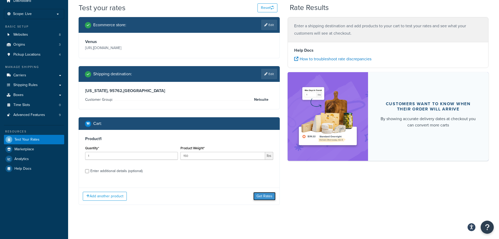
click at [264, 192] on button "Get Rates" at bounding box center [264, 196] width 22 height 8
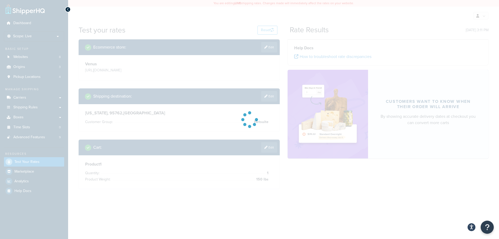
scroll to position [0, 0]
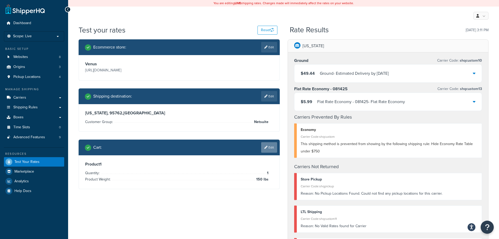
click at [272, 148] on link "Edit" at bounding box center [269, 147] width 16 height 10
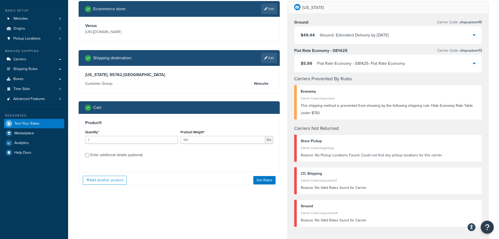
scroll to position [79, 0]
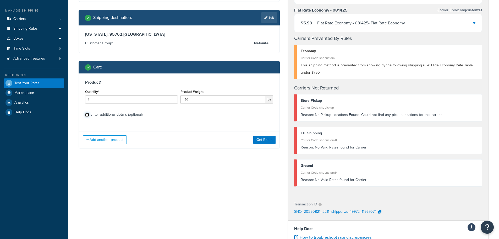
click at [86, 115] on input "Enter additional details (optional)" at bounding box center [87, 115] width 4 height 4
checkbox input "true"
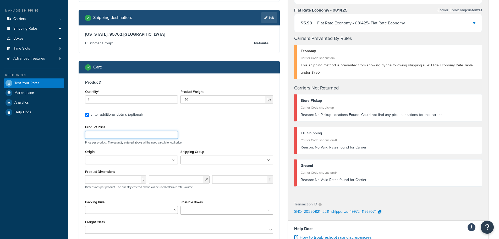
click at [114, 135] on input "Product Price" at bounding box center [131, 135] width 93 height 8
type input "50"
click at [261, 141] on p "Price per product. The quantity entered above will be used calculate total pric…" at bounding box center [179, 142] width 191 height 4
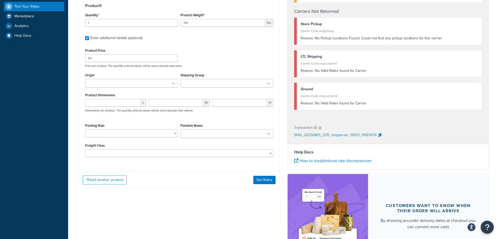
scroll to position [157, 0]
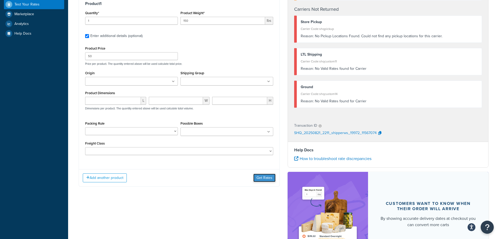
click at [266, 180] on button "Get Rates" at bounding box center [264, 178] width 22 height 8
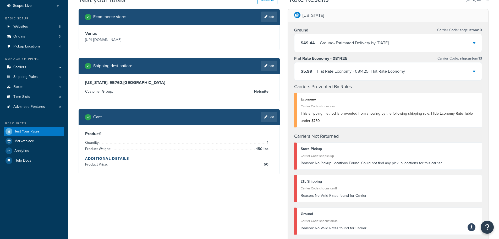
scroll to position [26, 0]
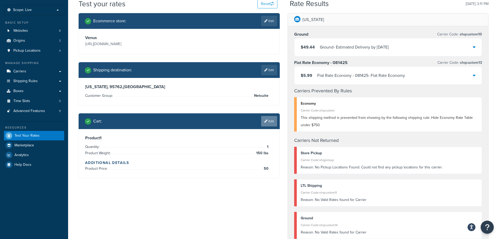
click at [269, 124] on link "Edit" at bounding box center [269, 121] width 16 height 10
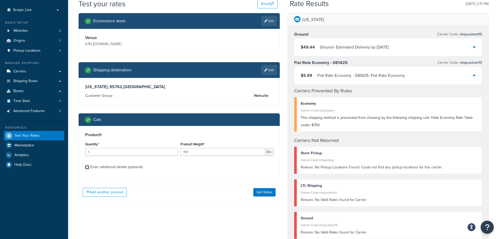
click at [85, 167] on input "Enter additional details (optional)" at bounding box center [87, 167] width 4 height 4
checkbox input "true"
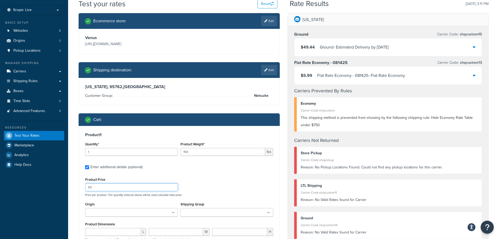
click at [106, 186] on input "50" at bounding box center [131, 187] width 93 height 8
type input "100"
click at [225, 171] on div "Product 1 Quantity* 1 Product Weight* 150 lbs Enter additional details (optiona…" at bounding box center [179, 211] width 201 height 170
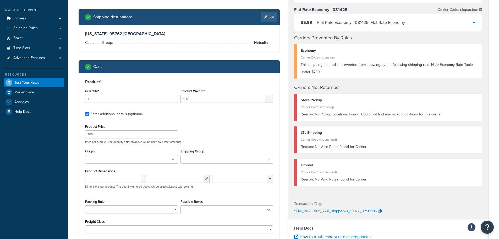
scroll to position [131, 0]
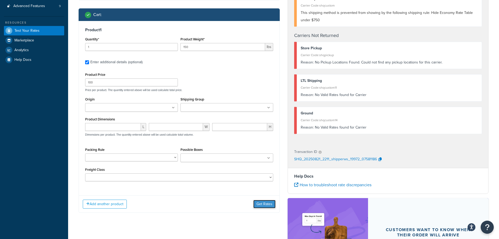
click at [264, 204] on button "Get Rates" at bounding box center [264, 204] width 22 height 8
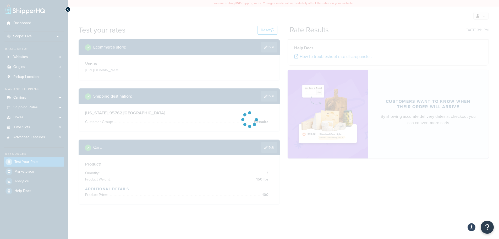
scroll to position [0, 0]
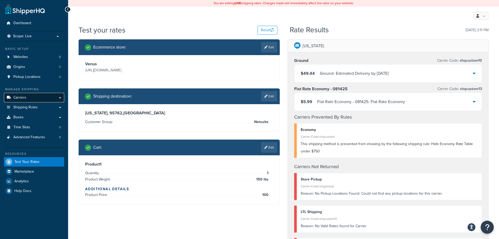
click at [25, 97] on span "Carriers" at bounding box center [19, 97] width 13 height 4
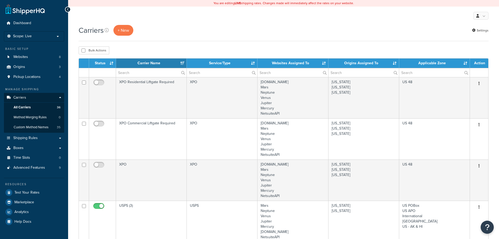
select select "15"
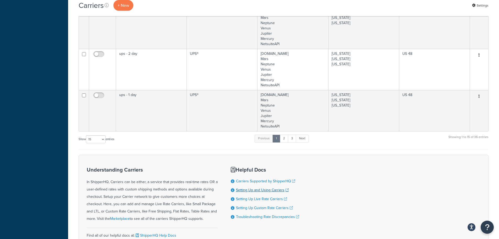
scroll to position [700, 0]
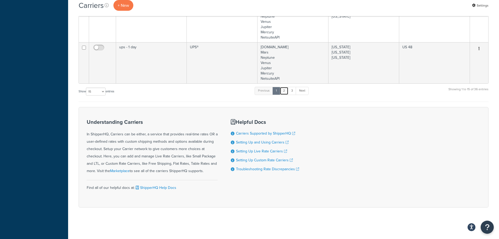
click at [287, 90] on link "2" at bounding box center [284, 91] width 9 height 8
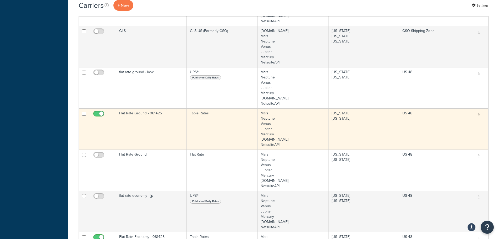
scroll to position [268, 0]
click at [151, 120] on td "Flat Rate Ground - 081425" at bounding box center [151, 130] width 71 height 41
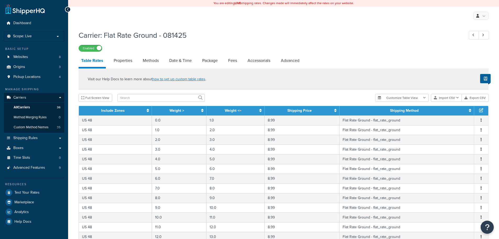
select select "25"
click at [124, 61] on link "Properties" at bounding box center [123, 60] width 24 height 13
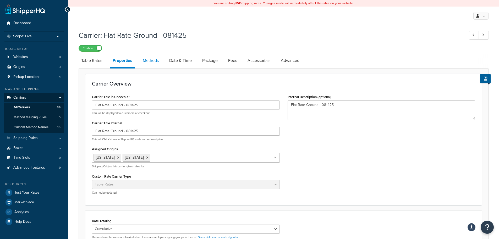
click at [149, 60] on link "Methods" at bounding box center [150, 60] width 21 height 13
select select "25"
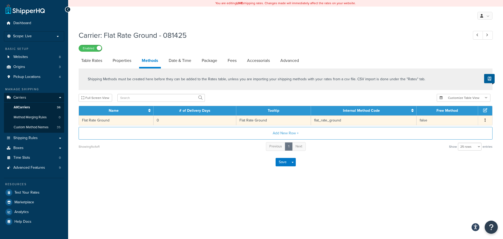
click at [489, 121] on span "Edit Delete" at bounding box center [485, 120] width 8 height 6
click at [485, 120] on icon "button" at bounding box center [485, 120] width 1 height 4
click at [463, 115] on div "Edit" at bounding box center [458, 115] width 37 height 11
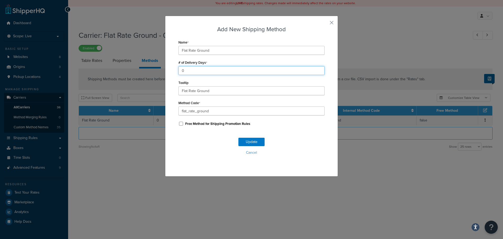
click at [192, 70] on input "0" at bounding box center [251, 70] width 146 height 9
type input "3"
click at [247, 143] on button "Update" at bounding box center [251, 142] width 26 height 8
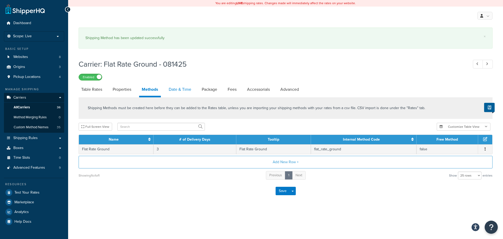
click at [187, 90] on link "Date & Time" at bounding box center [180, 89] width 28 height 13
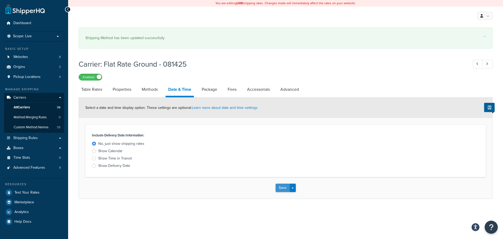
click at [287, 187] on button "Save" at bounding box center [283, 187] width 14 height 8
click at [37, 192] on span "Test Your Rates" at bounding box center [26, 192] width 25 height 4
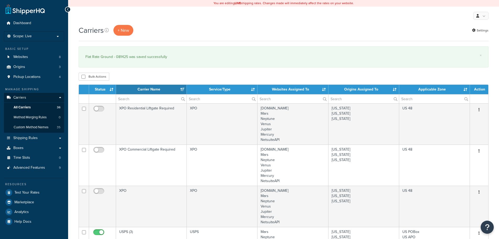
select select "15"
click at [37, 191] on span "Test Your Rates" at bounding box center [26, 192] width 25 height 4
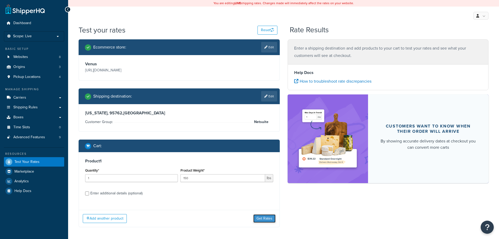
click at [259, 218] on button "Get Rates" at bounding box center [264, 218] width 22 height 8
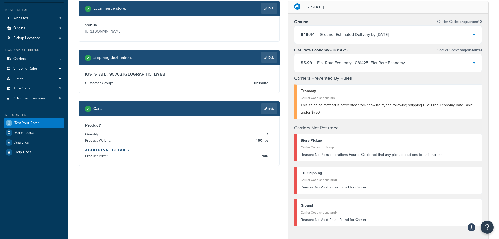
scroll to position [26, 0]
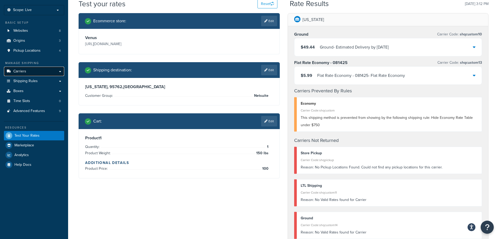
click at [21, 73] on span "Carriers" at bounding box center [19, 71] width 13 height 4
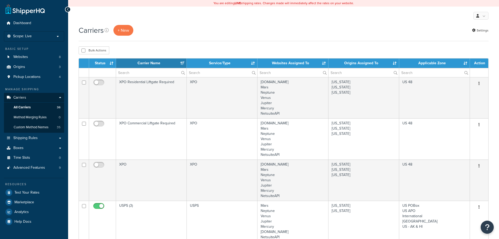
select select "15"
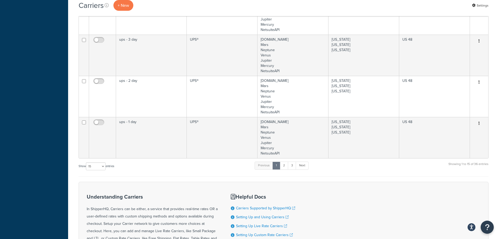
scroll to position [700, 0]
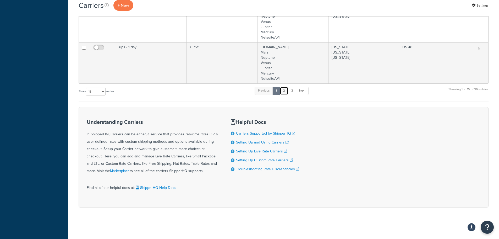
click at [286, 93] on link "2" at bounding box center [284, 91] width 9 height 8
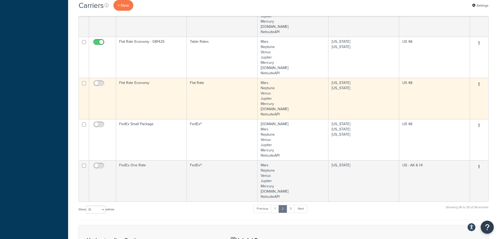
scroll to position [452, 0]
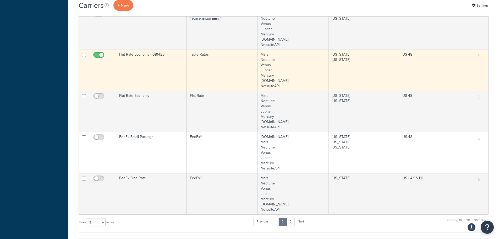
drag, startPoint x: 136, startPoint y: 70, endPoint x: 130, endPoint y: 56, distance: 15.4
drag, startPoint x: 130, startPoint y: 56, endPoint x: 127, endPoint y: 56, distance: 3.7
click at [127, 56] on td "Flat Rate Economy - 081425" at bounding box center [151, 70] width 71 height 41
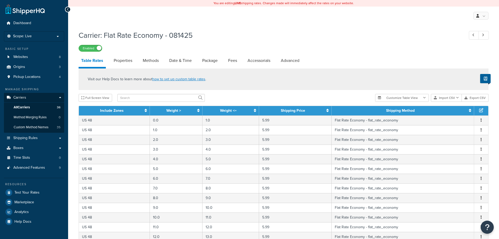
select select "25"
click at [127, 58] on link "Properties" at bounding box center [123, 60] width 24 height 13
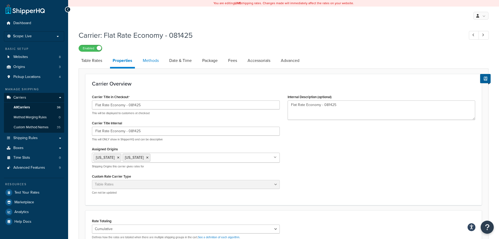
click at [150, 64] on link "Methods" at bounding box center [150, 60] width 21 height 13
select select "25"
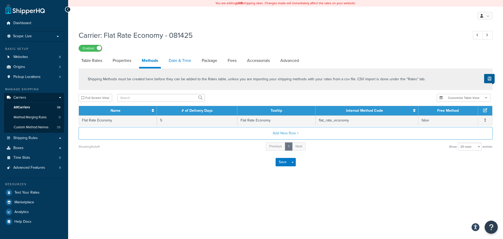
click at [187, 62] on link "Date & Time" at bounding box center [180, 60] width 28 height 13
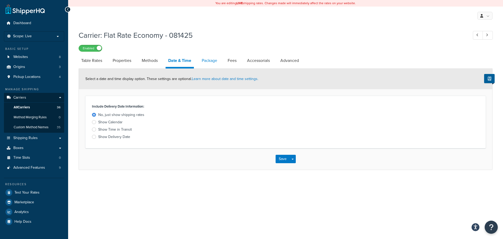
click at [212, 62] on link "Package" at bounding box center [209, 60] width 21 height 13
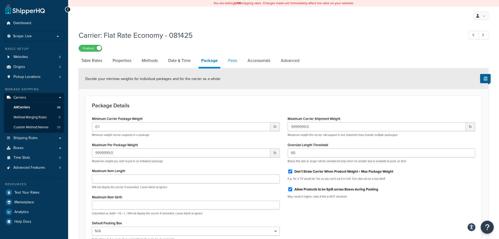
click at [230, 63] on link "Fees" at bounding box center [233, 60] width 14 height 13
select select "AFTER"
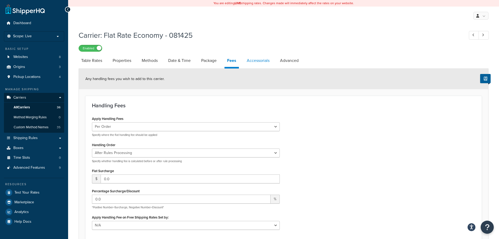
click at [258, 61] on link "Accessorials" at bounding box center [258, 60] width 28 height 13
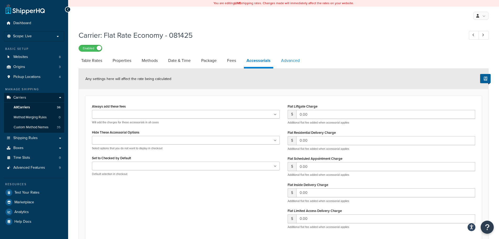
click at [291, 60] on link "Advanced" at bounding box center [291, 60] width 24 height 13
select select "false"
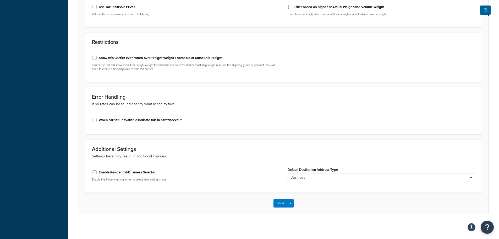
scroll to position [242, 0]
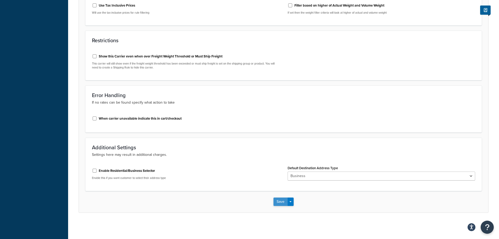
click at [278, 204] on button "Save" at bounding box center [281, 201] width 14 height 8
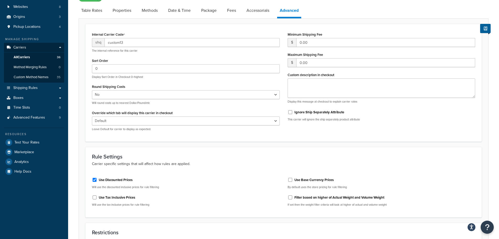
scroll to position [105, 0]
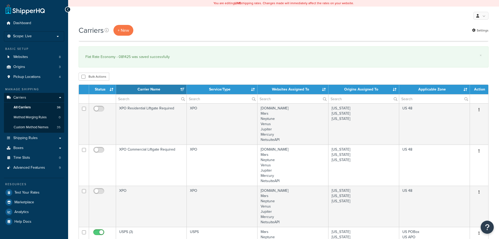
select select "15"
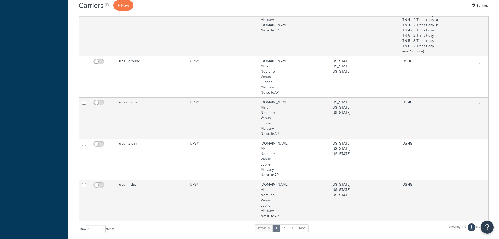
scroll to position [727, 0]
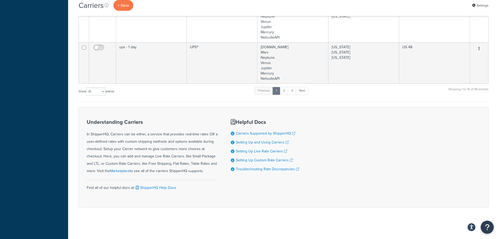
click at [287, 95] on ul "Previous 1 2 3 Next" at bounding box center [282, 92] width 54 height 10
click at [287, 93] on link "2" at bounding box center [284, 91] width 9 height 8
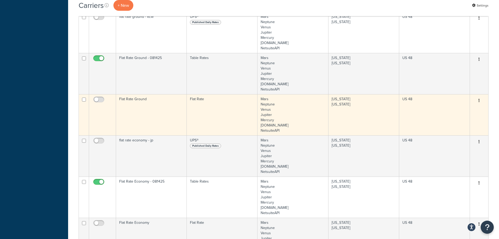
scroll to position [347, 0]
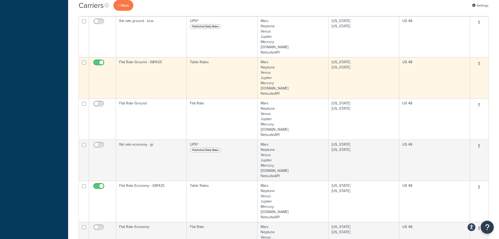
click at [145, 79] on td "Flat Rate Ground - 081425" at bounding box center [151, 77] width 71 height 41
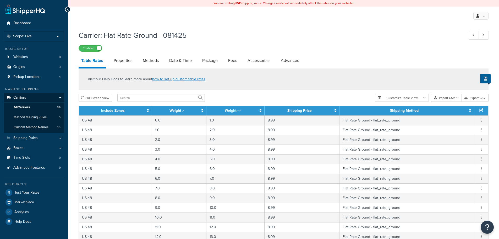
select select "25"
click at [123, 62] on link "Properties" at bounding box center [123, 60] width 24 height 13
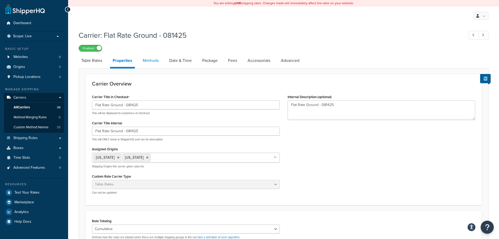
click at [146, 62] on link "Methods" at bounding box center [150, 60] width 21 height 13
select select "25"
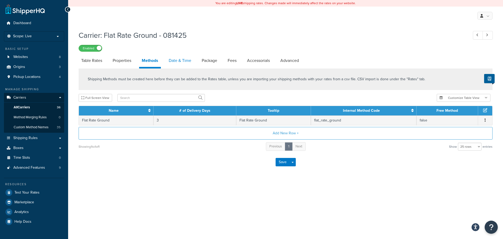
click at [177, 61] on link "Date & Time" at bounding box center [180, 60] width 28 height 13
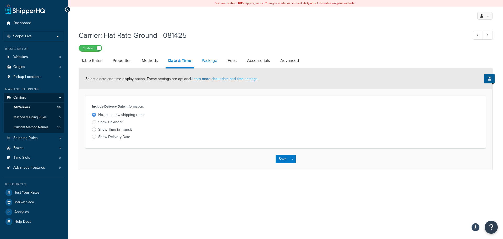
click at [216, 61] on link "Package" at bounding box center [209, 60] width 21 height 13
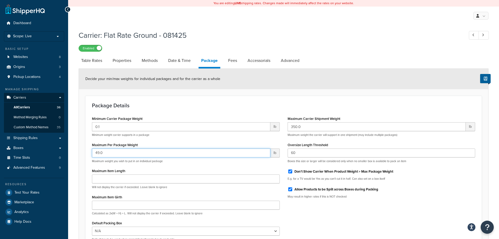
click at [177, 156] on input "49.0" at bounding box center [181, 152] width 178 height 9
type input "999999.00"
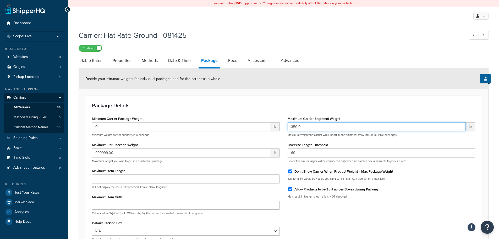
click at [320, 126] on input "350.0" at bounding box center [377, 126] width 178 height 9
type input "999999.0"
click at [321, 110] on div "Package Details Minimum Carrier Package Weight 0.1 lb Minimum weight carrier su…" at bounding box center [283, 174] width 397 height 156
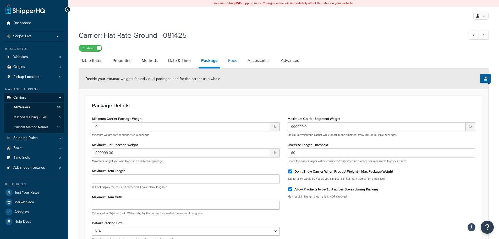
click at [233, 56] on link "Fees" at bounding box center [233, 60] width 14 height 13
select select "AFTER"
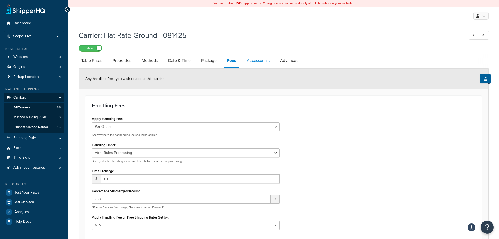
click at [258, 59] on link "Accessorials" at bounding box center [258, 60] width 28 height 13
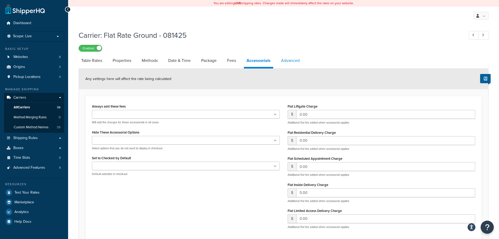
click at [280, 59] on link "Advanced" at bounding box center [291, 60] width 24 height 13
select select "false"
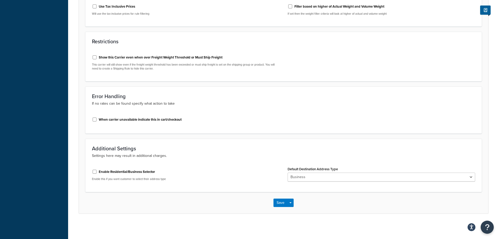
scroll to position [242, 0]
click at [278, 202] on button "Save" at bounding box center [281, 201] width 14 height 8
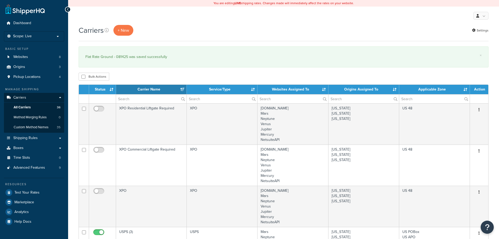
select select "15"
click at [34, 192] on span "Test Your Rates" at bounding box center [26, 192] width 25 height 4
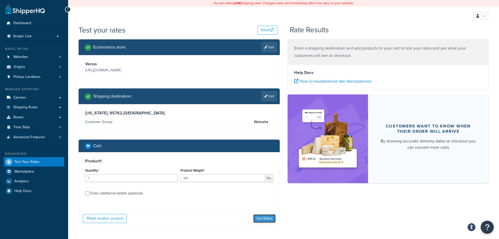
click at [259, 216] on button "Get Rates" at bounding box center [264, 218] width 22 height 8
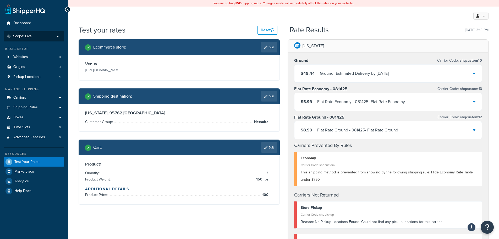
click at [53, 36] on p "Scope: Live" at bounding box center [34, 36] width 56 height 4
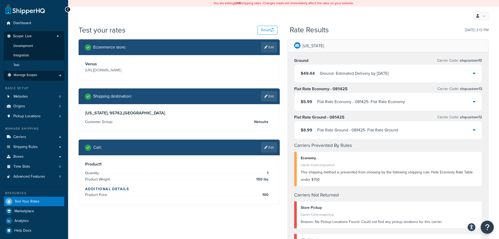
click at [35, 63] on li "Test" at bounding box center [34, 65] width 61 height 10
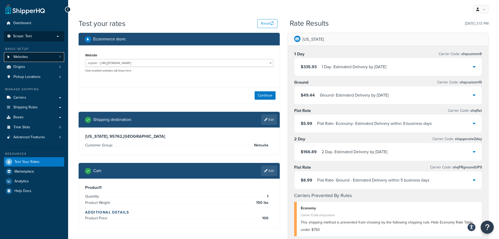
click at [28, 56] on span "Websites" at bounding box center [20, 57] width 15 height 4
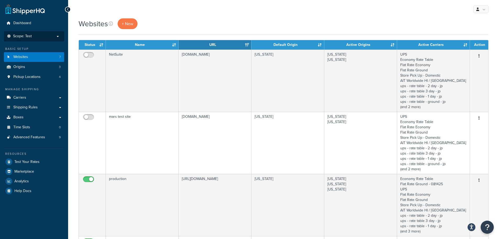
click at [32, 32] on li "Scope: Test Live Development Integration Manage Scopes" at bounding box center [34, 36] width 60 height 10
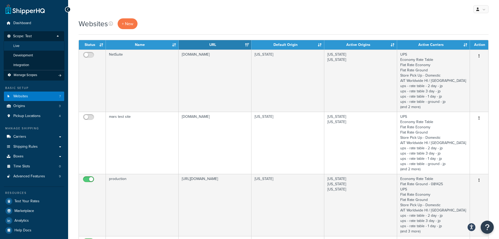
click at [32, 45] on li "Live" at bounding box center [34, 46] width 61 height 10
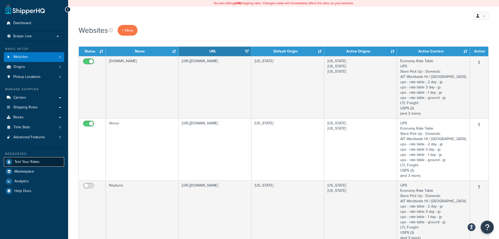
click at [27, 164] on span "Test Your Rates" at bounding box center [26, 162] width 25 height 4
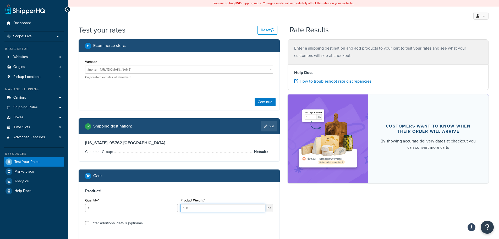
click at [227, 208] on input "150" at bounding box center [223, 208] width 85 height 8
type input "350"
click at [214, 224] on label "Enter additional details (optional)" at bounding box center [181, 222] width 183 height 8
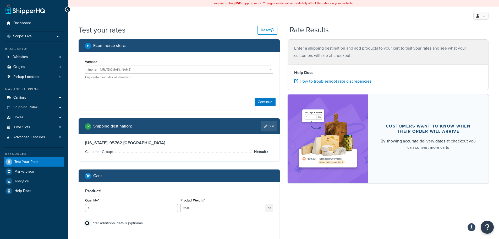
click at [89, 224] on input "Enter additional details (optional)" at bounding box center [87, 223] width 4 height 4
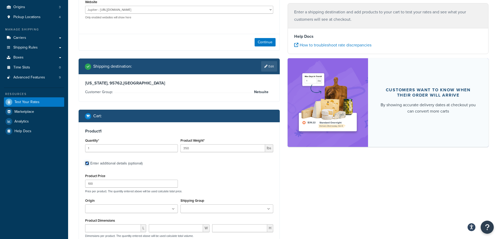
scroll to position [60, 0]
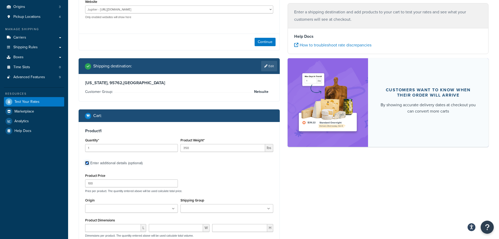
click at [87, 164] on input "Enter additional details (optional)" at bounding box center [87, 163] width 4 height 4
checkbox input "false"
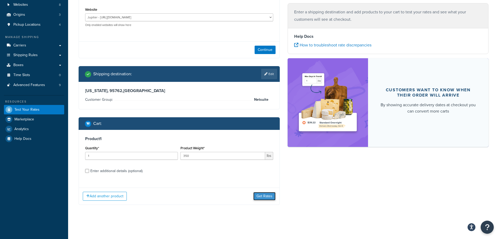
click at [262, 198] on button "Get Rates" at bounding box center [264, 196] width 22 height 8
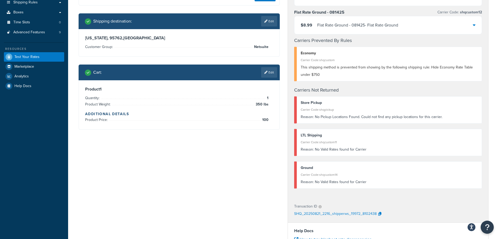
scroll to position [79, 0]
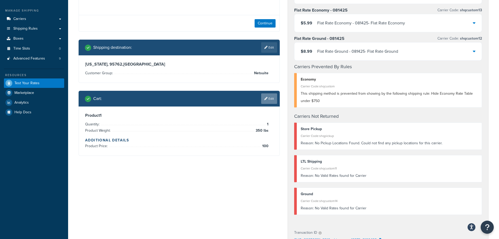
click at [269, 98] on link "Edit" at bounding box center [269, 98] width 16 height 10
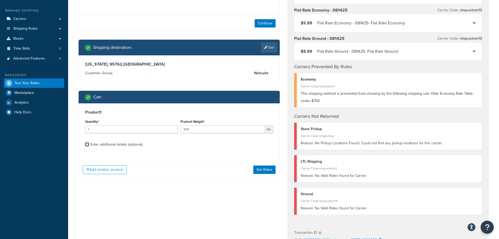
click at [86, 144] on input "Enter additional details (optional)" at bounding box center [87, 144] width 4 height 4
checkbox input "true"
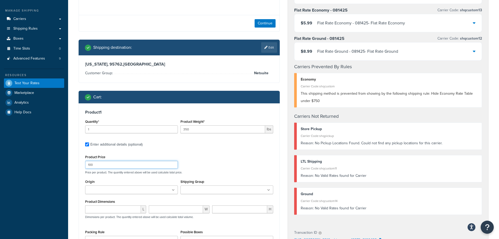
click at [116, 162] on input "100" at bounding box center [131, 165] width 93 height 8
click at [158, 139] on div "Product 1 Quantity* 1 Product Weight* 350 lbs Enter additional details (optiona…" at bounding box center [179, 188] width 201 height 170
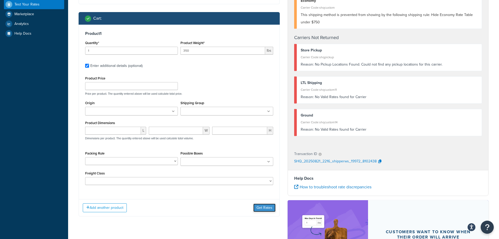
click at [263, 207] on div "Ecommerce store : Website Jupiter - https://jupiter.clearbags.cloud/ Mercury - …" at bounding box center [179, 53] width 209 height 342
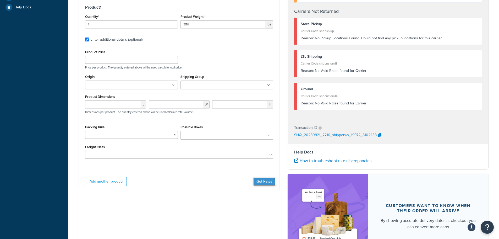
click at [263, 180] on button "Get Rates" at bounding box center [264, 181] width 22 height 8
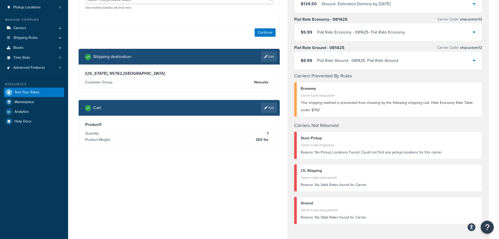
scroll to position [79, 0]
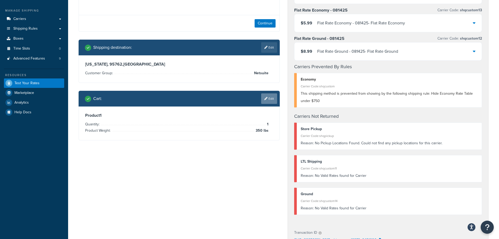
click at [269, 99] on link "Edit" at bounding box center [269, 98] width 16 height 10
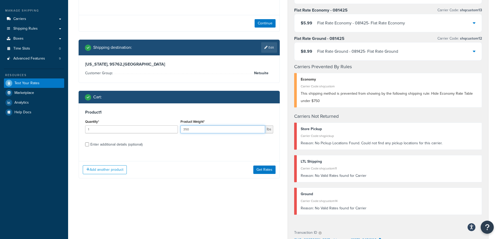
click at [200, 128] on input "350" at bounding box center [223, 129] width 85 height 8
type input "400"
click at [246, 151] on div "Product 1 Quantity* 1 Product Weight* 400 lbs Enter additional details (optiona…" at bounding box center [179, 130] width 201 height 54
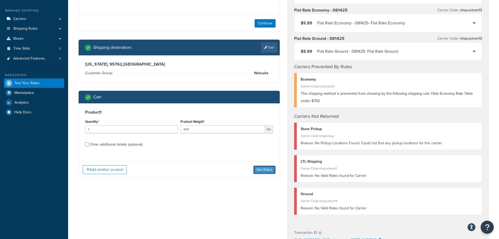
click at [258, 168] on button "Get Rates" at bounding box center [264, 169] width 22 height 8
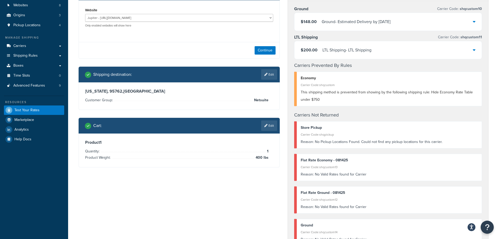
scroll to position [26, 0]
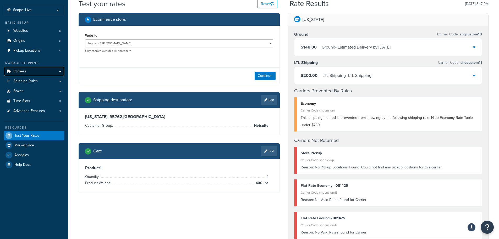
click at [30, 67] on link "Carriers" at bounding box center [34, 72] width 60 height 10
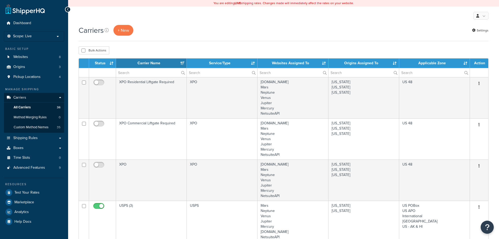
select select "15"
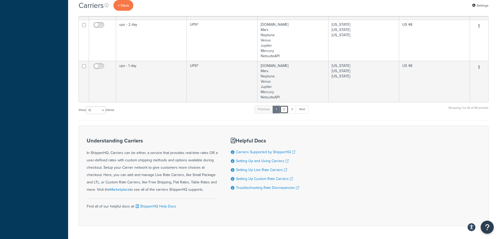
click at [288, 108] on link "2" at bounding box center [284, 109] width 9 height 8
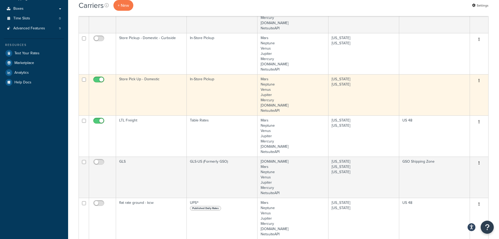
scroll to position [137, 0]
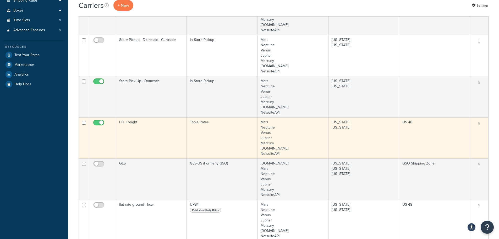
click at [142, 127] on td "LTL Freight" at bounding box center [151, 137] width 71 height 41
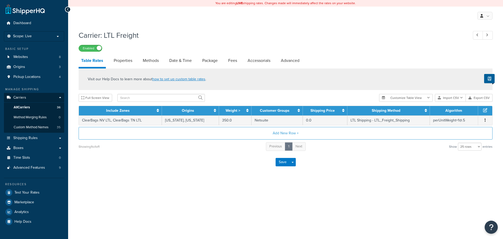
select select "25"
